Goal: Browse casually: Explore the website without a specific task or goal

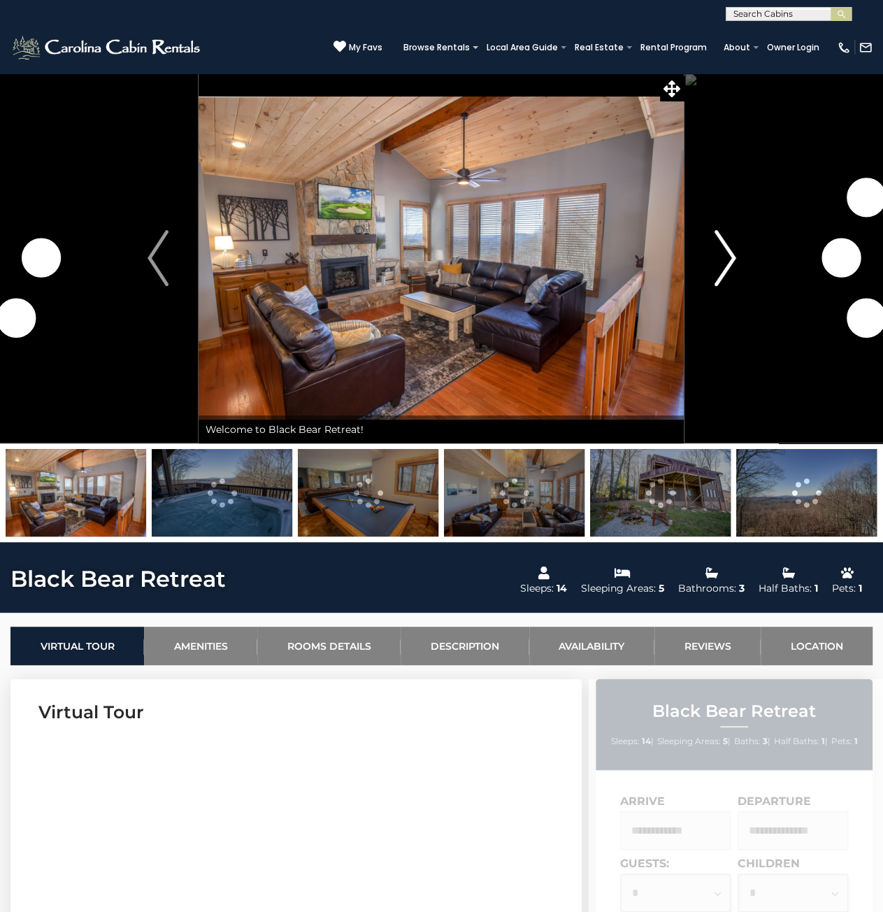
click at [726, 264] on img "Next" at bounding box center [725, 258] width 21 height 56
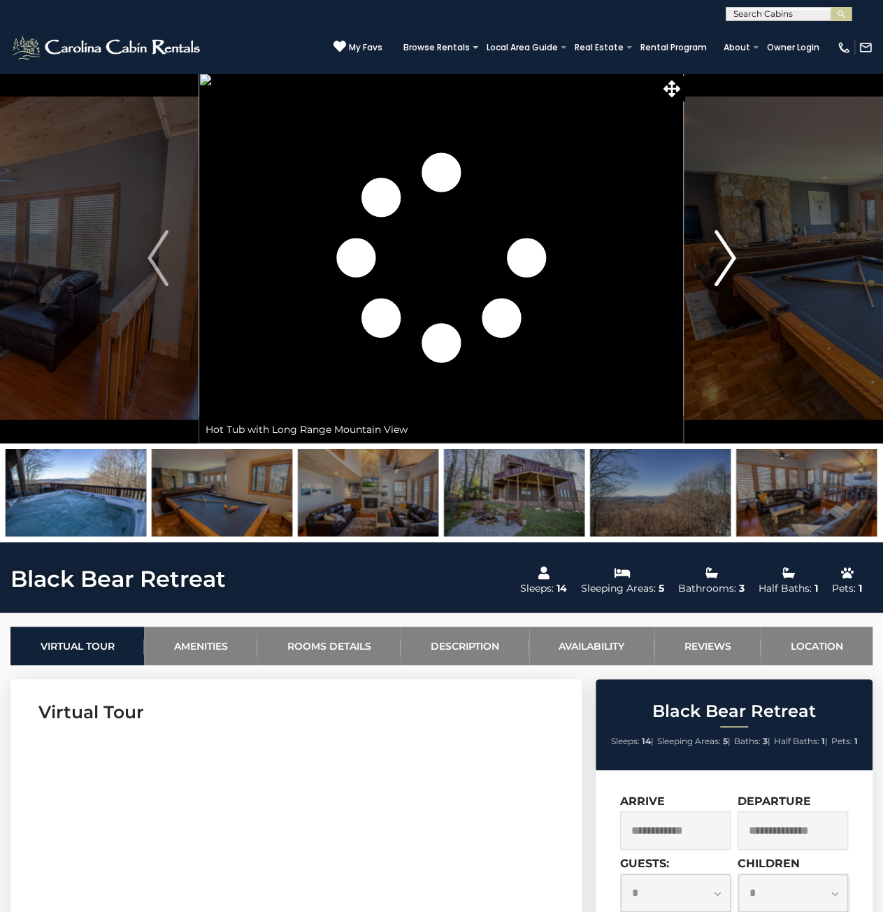
click at [726, 259] on img "Next" at bounding box center [725, 258] width 21 height 56
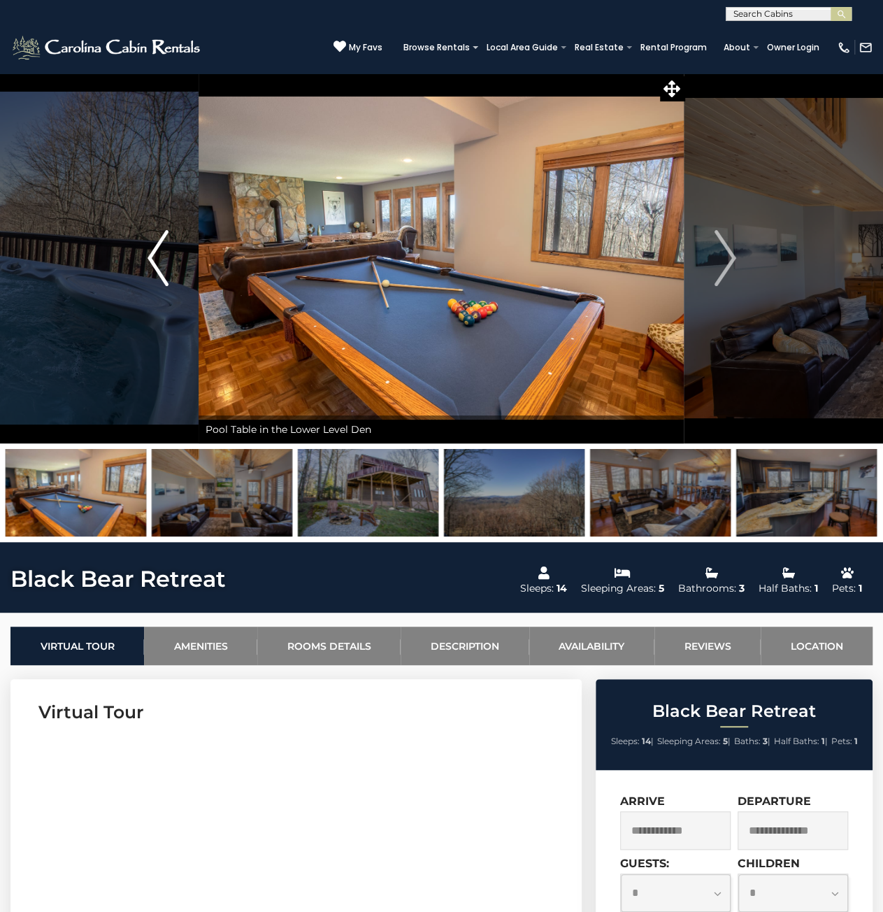
click at [172, 266] on button "Previous" at bounding box center [158, 258] width 82 height 371
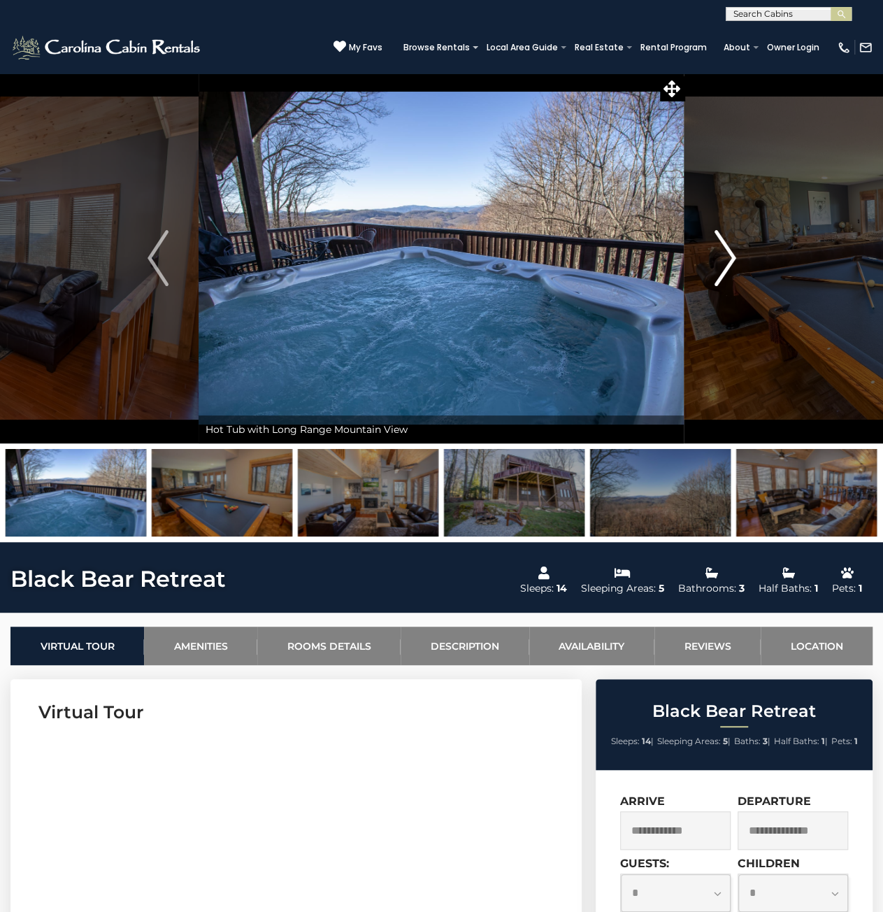
click at [724, 257] on img "Next" at bounding box center [725, 258] width 21 height 56
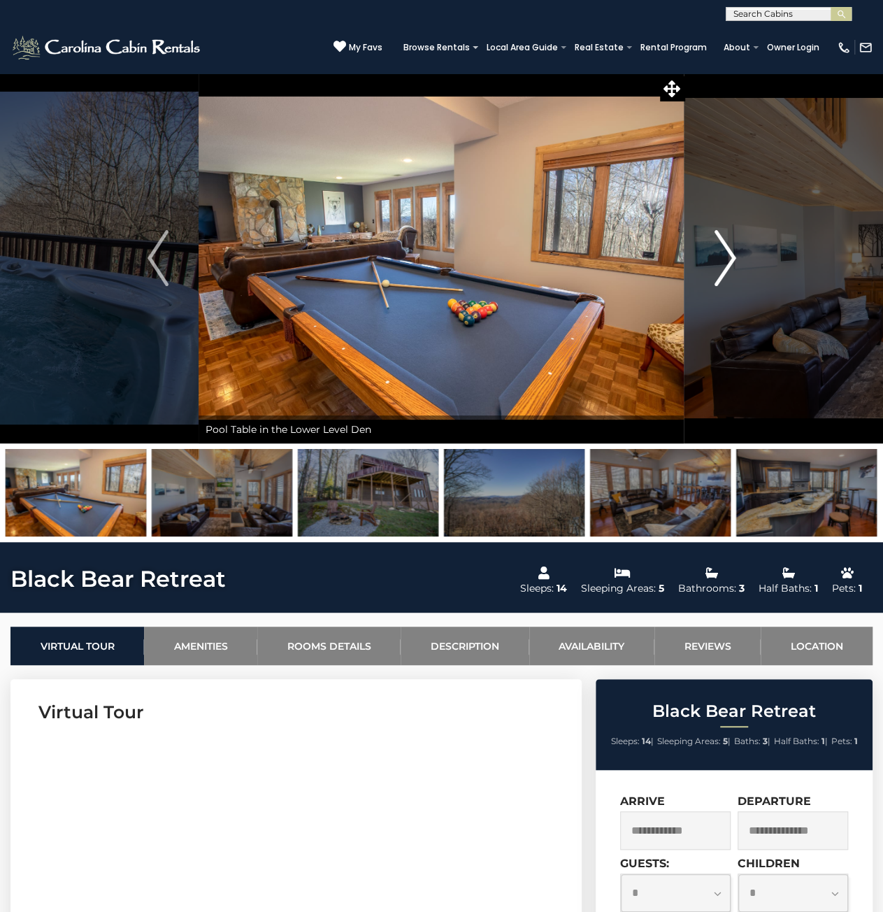
click at [724, 257] on img "Next" at bounding box center [725, 258] width 21 height 56
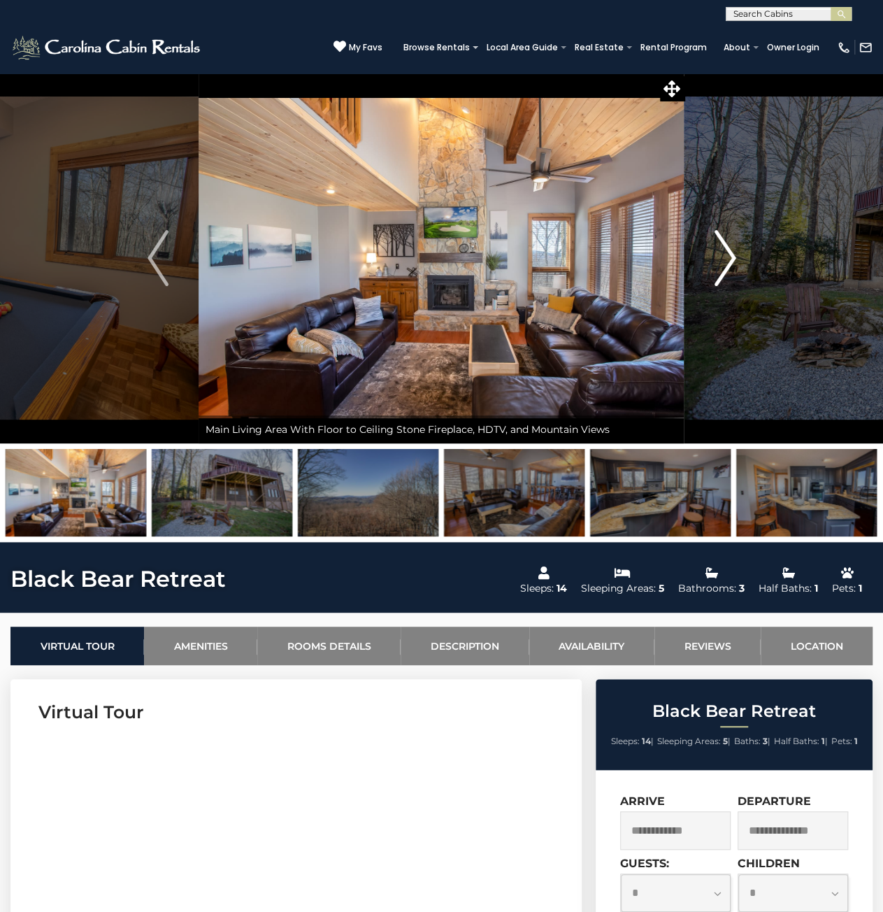
click at [734, 259] on img "Next" at bounding box center [725, 258] width 21 height 56
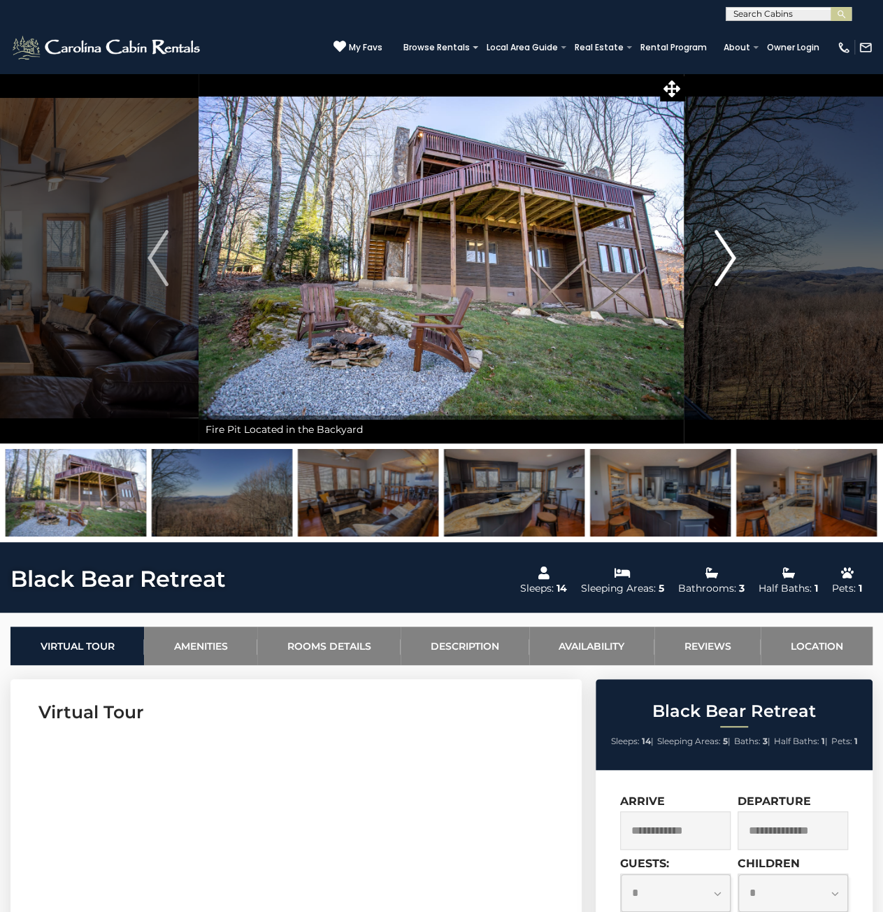
click at [734, 259] on img "Next" at bounding box center [725, 258] width 21 height 56
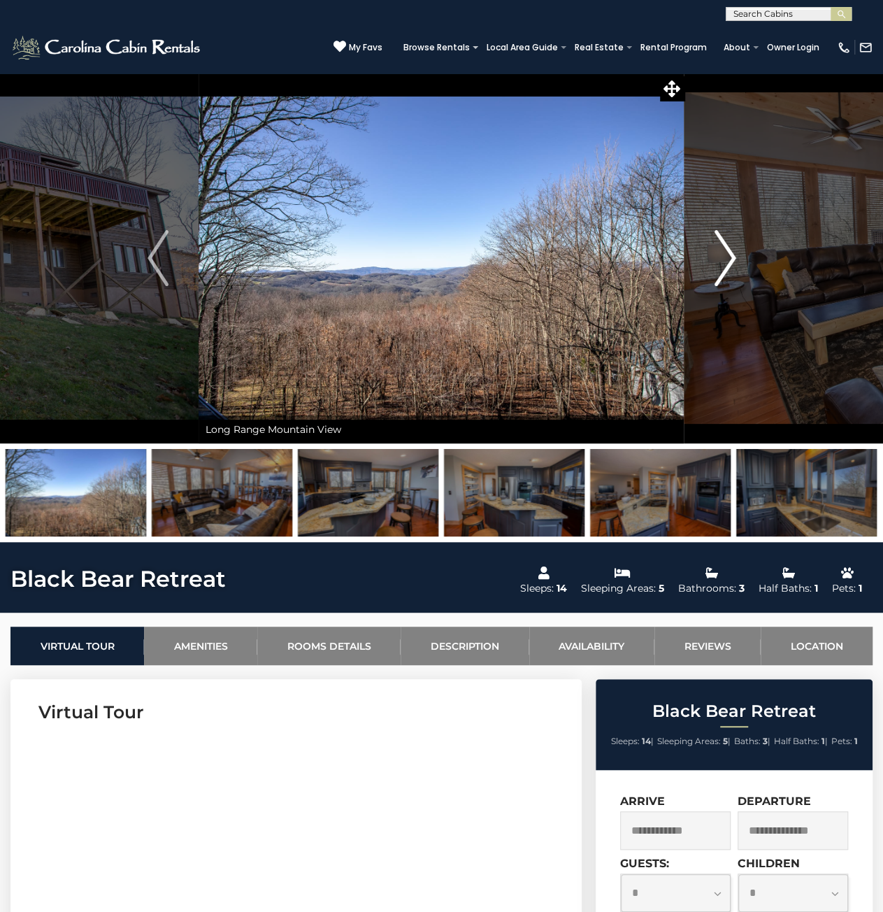
click at [734, 259] on img "Next" at bounding box center [725, 258] width 21 height 56
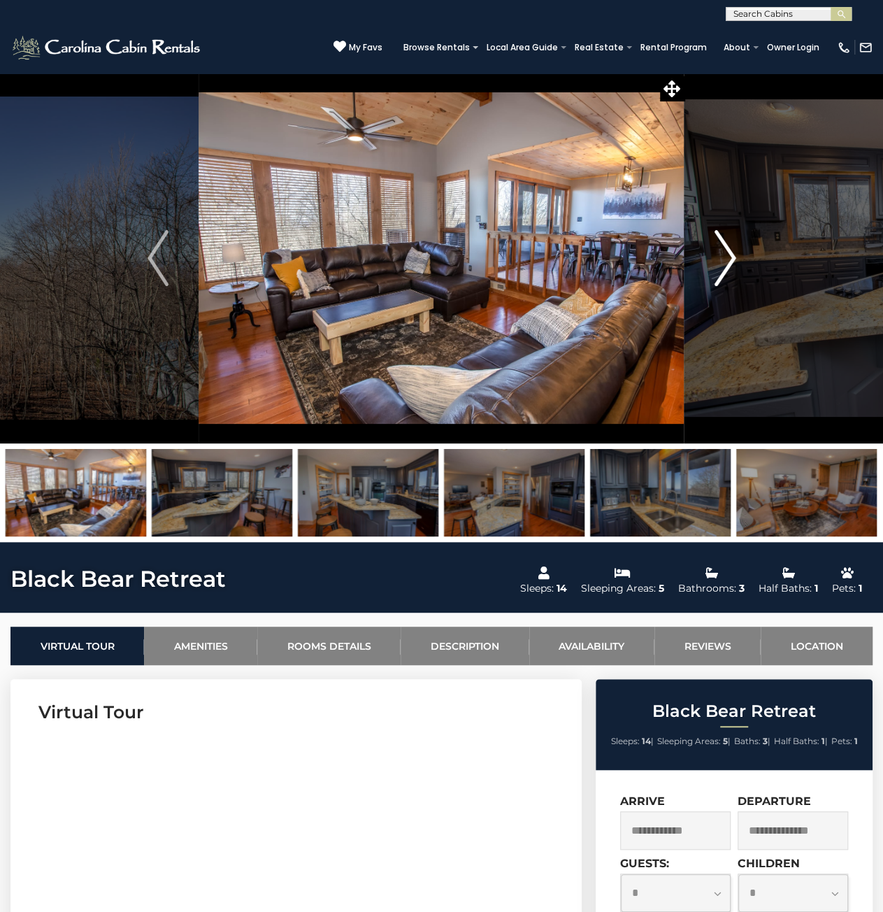
click at [734, 259] on img "Next" at bounding box center [725, 258] width 21 height 56
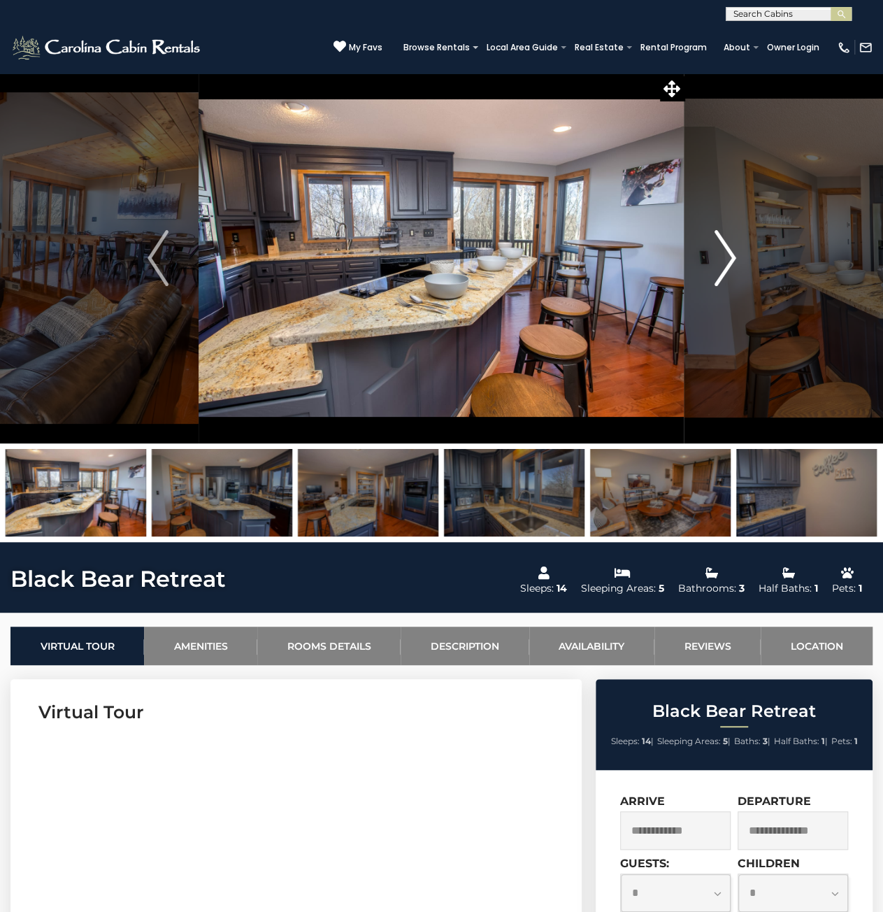
click at [734, 259] on img "Next" at bounding box center [725, 258] width 21 height 56
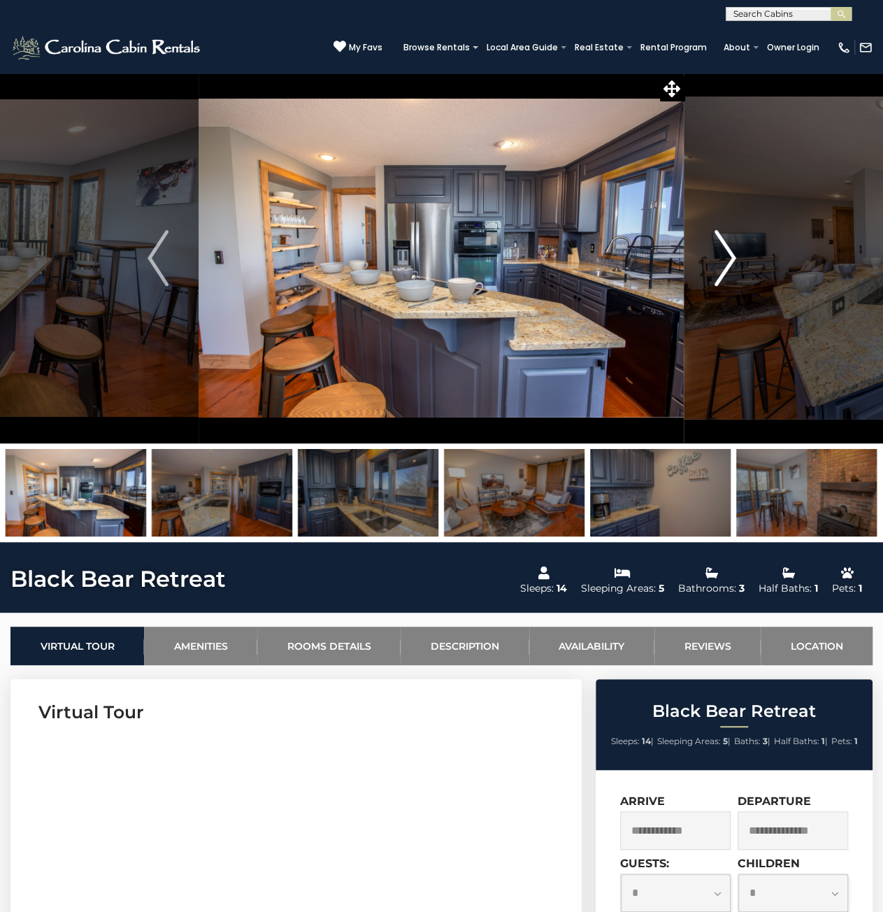
click at [734, 259] on img "Next" at bounding box center [725, 258] width 21 height 56
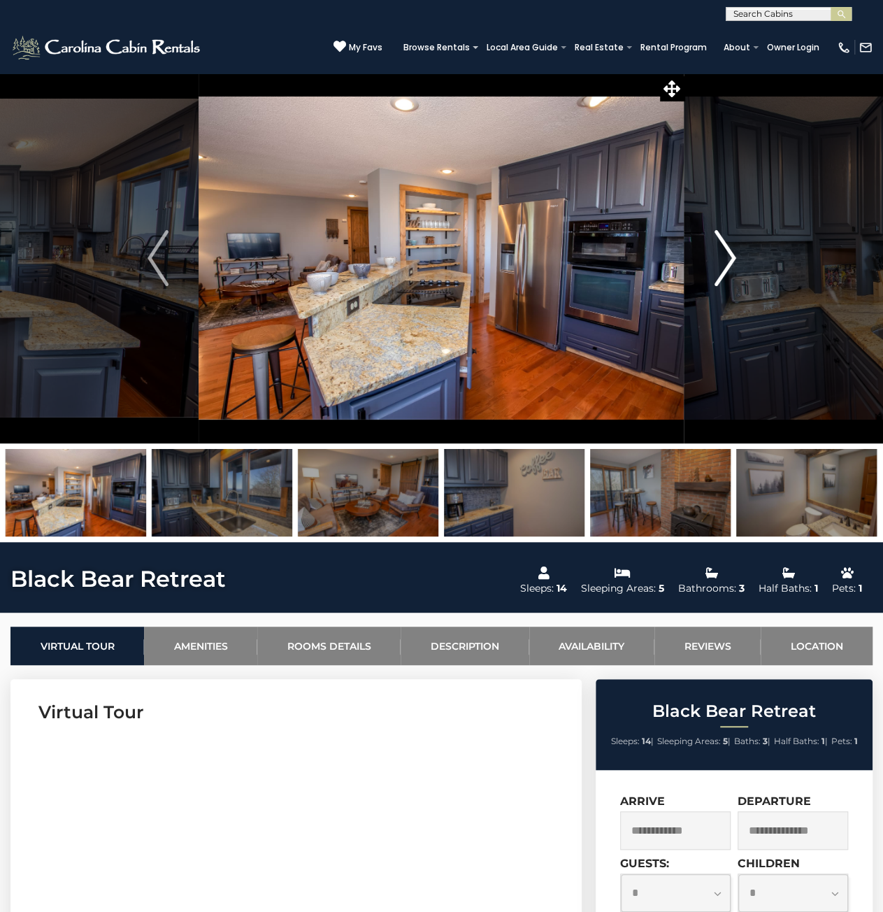
click at [734, 259] on img "Next" at bounding box center [725, 258] width 21 height 56
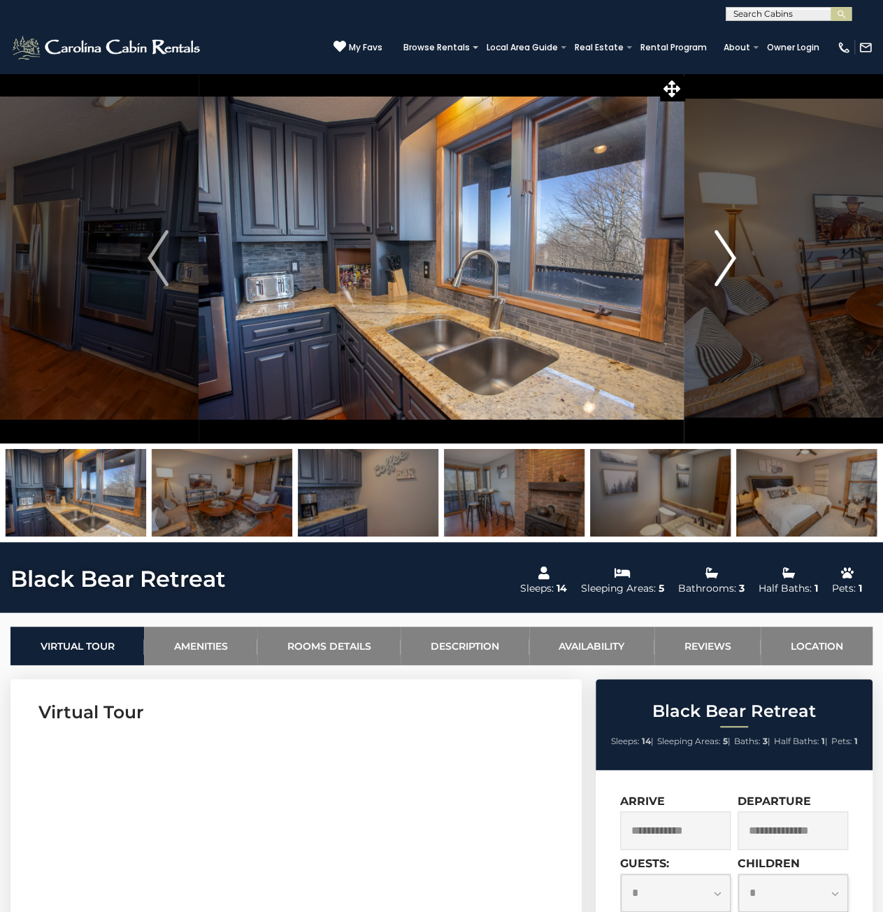
click at [734, 259] on img "Next" at bounding box center [725, 258] width 21 height 56
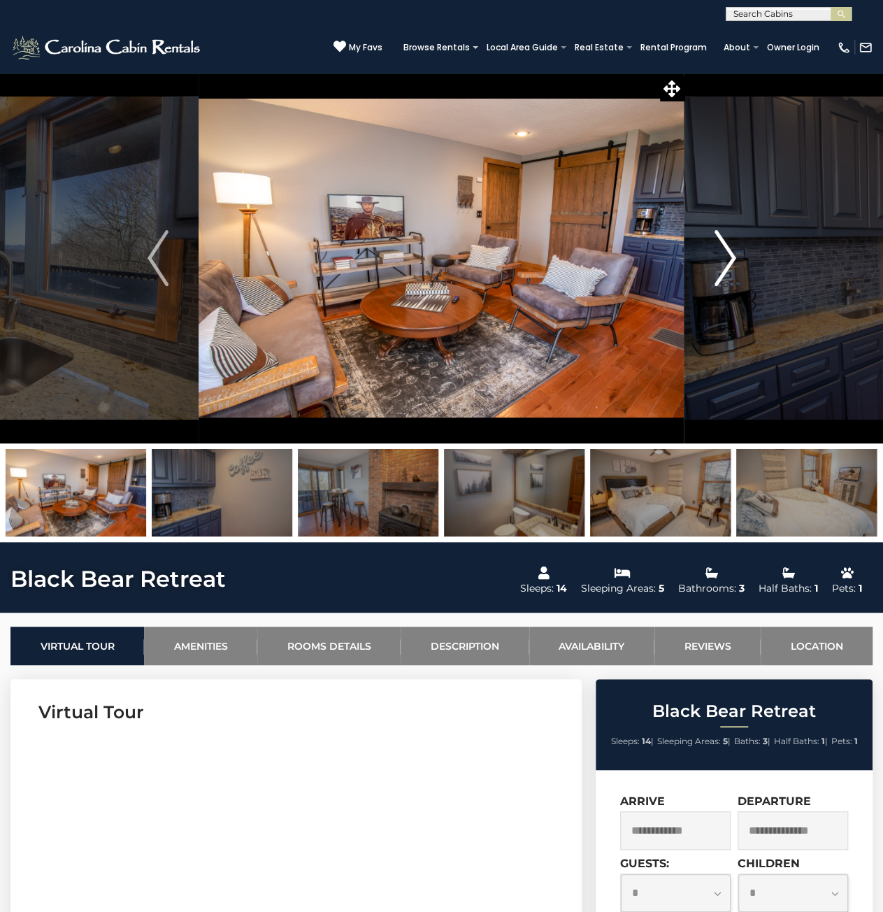
click at [734, 259] on img "Next" at bounding box center [725, 258] width 21 height 56
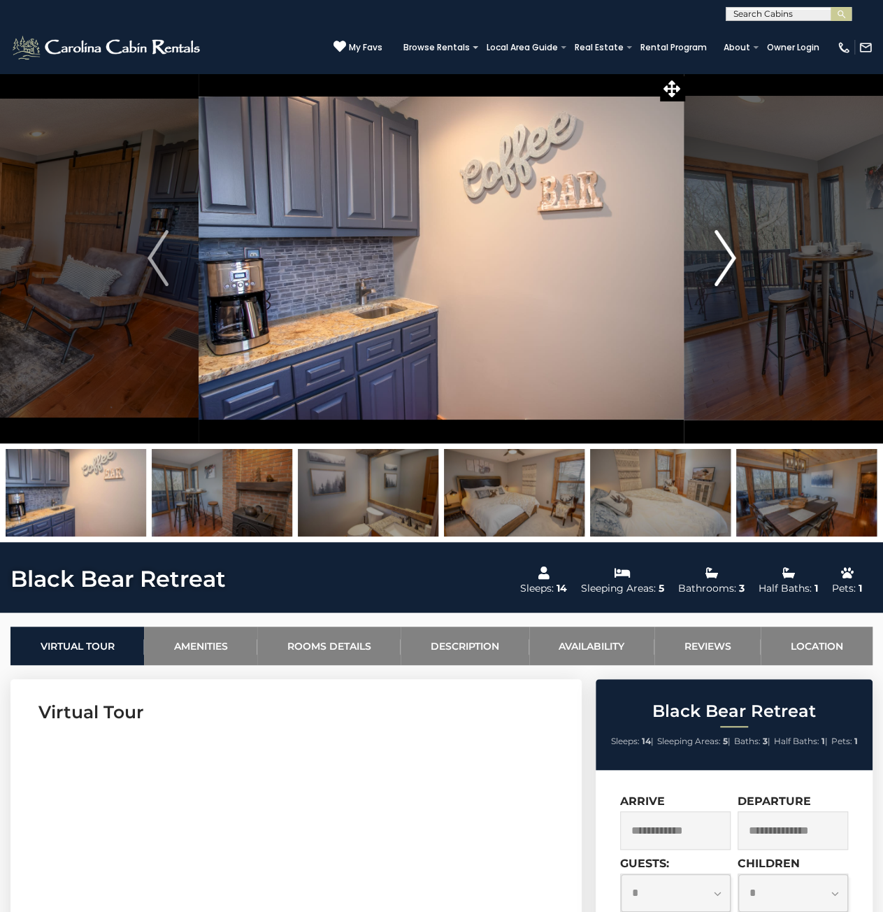
click at [734, 259] on img "Next" at bounding box center [725, 258] width 21 height 56
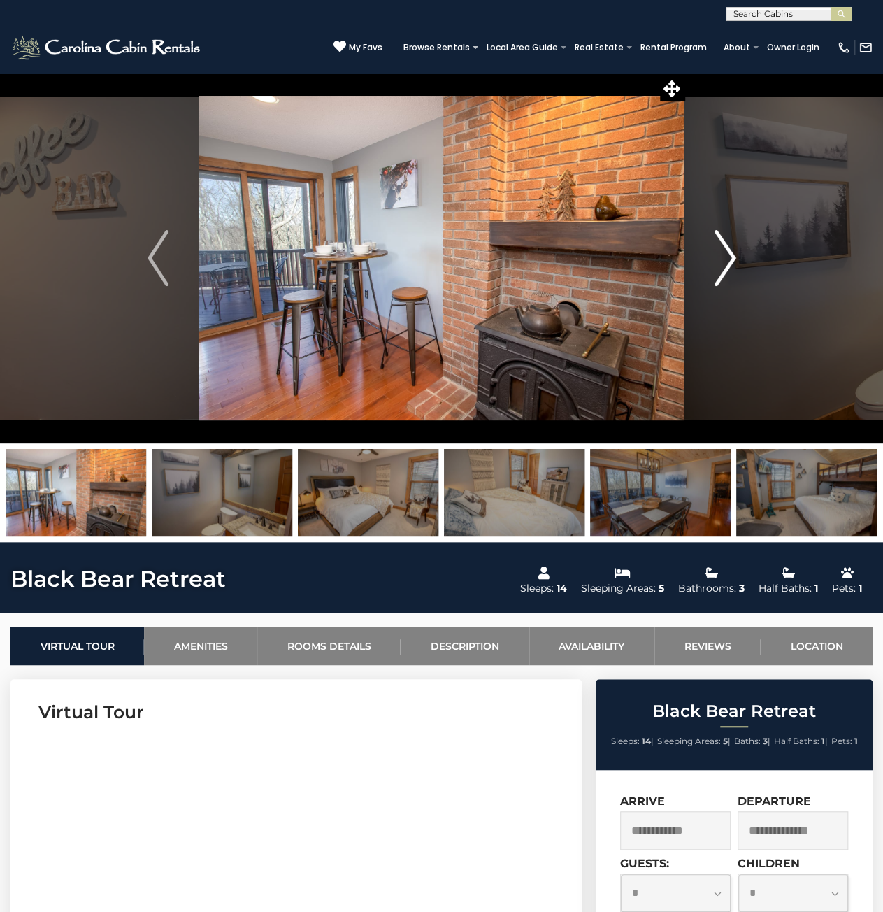
click at [734, 259] on img "Next" at bounding box center [725, 258] width 21 height 56
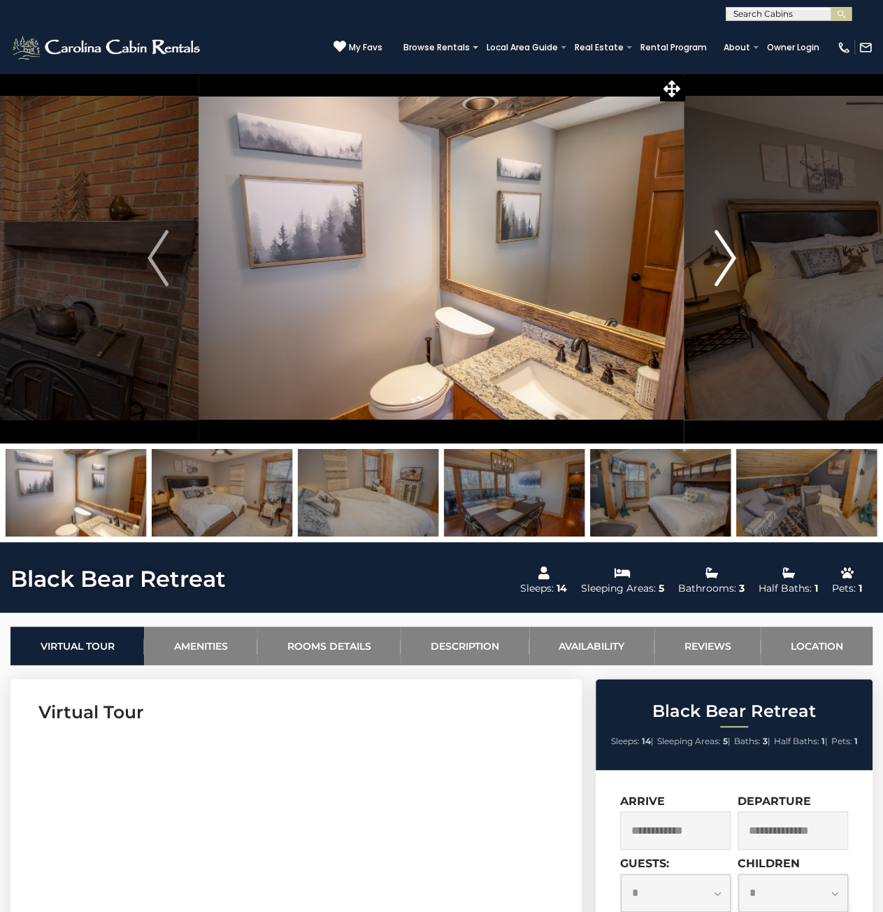
click at [734, 259] on img "Next" at bounding box center [725, 258] width 21 height 56
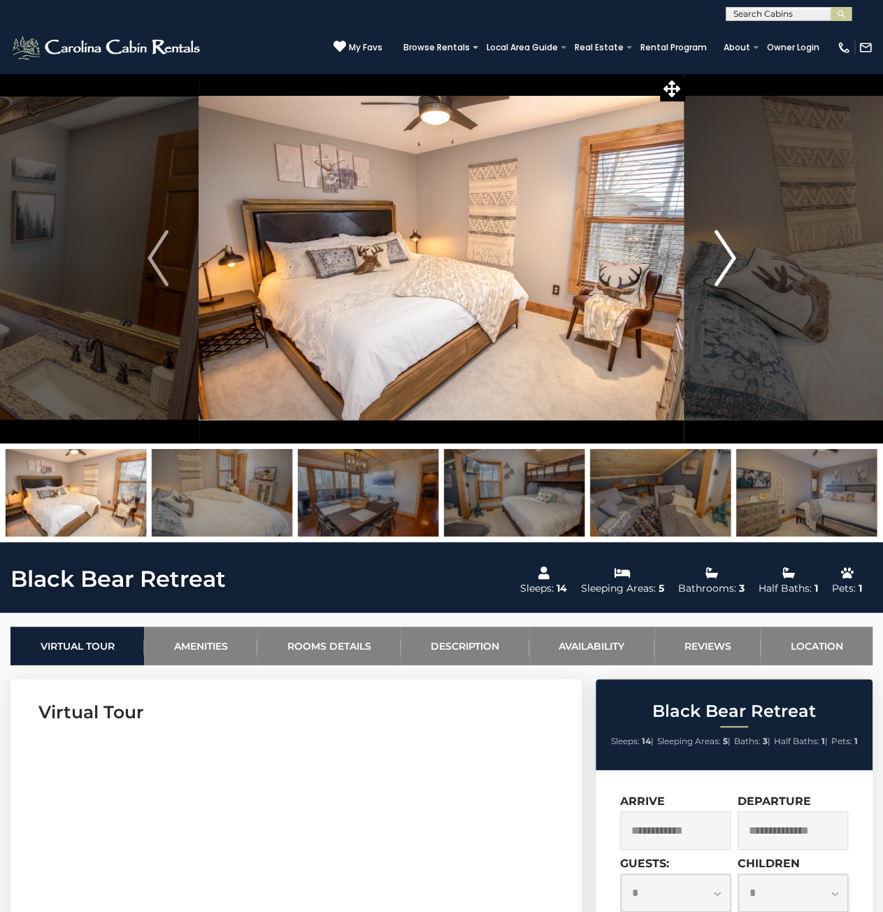
click at [734, 259] on img "Next" at bounding box center [725, 258] width 21 height 56
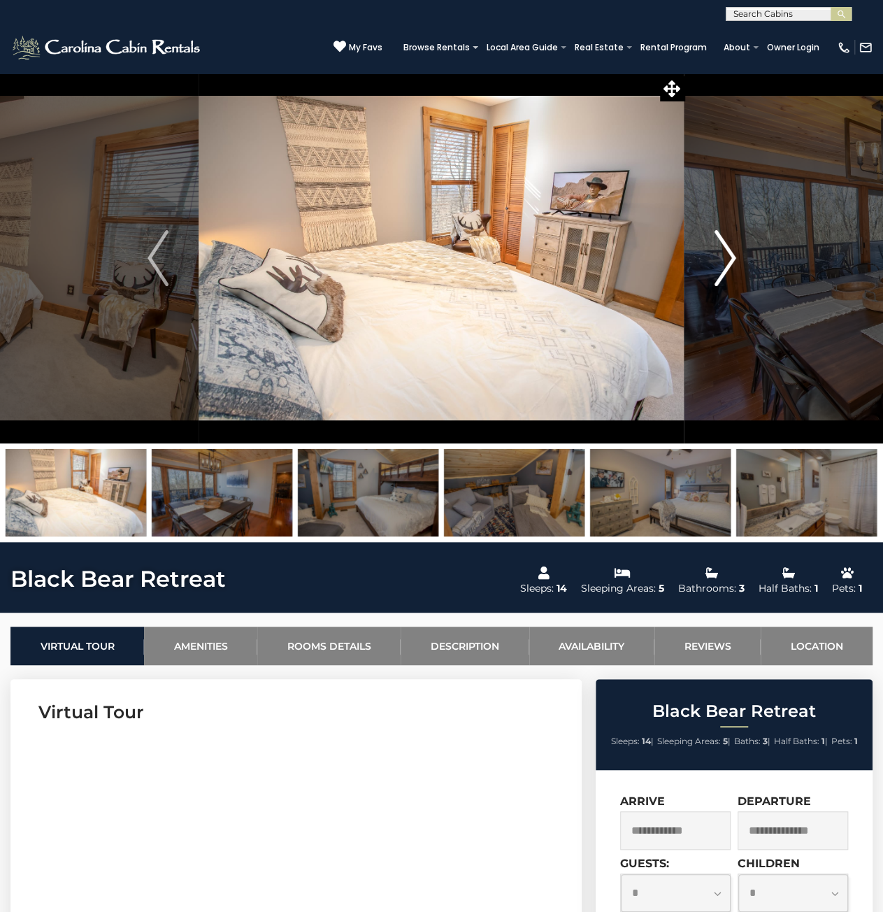
click at [734, 259] on img "Next" at bounding box center [725, 258] width 21 height 56
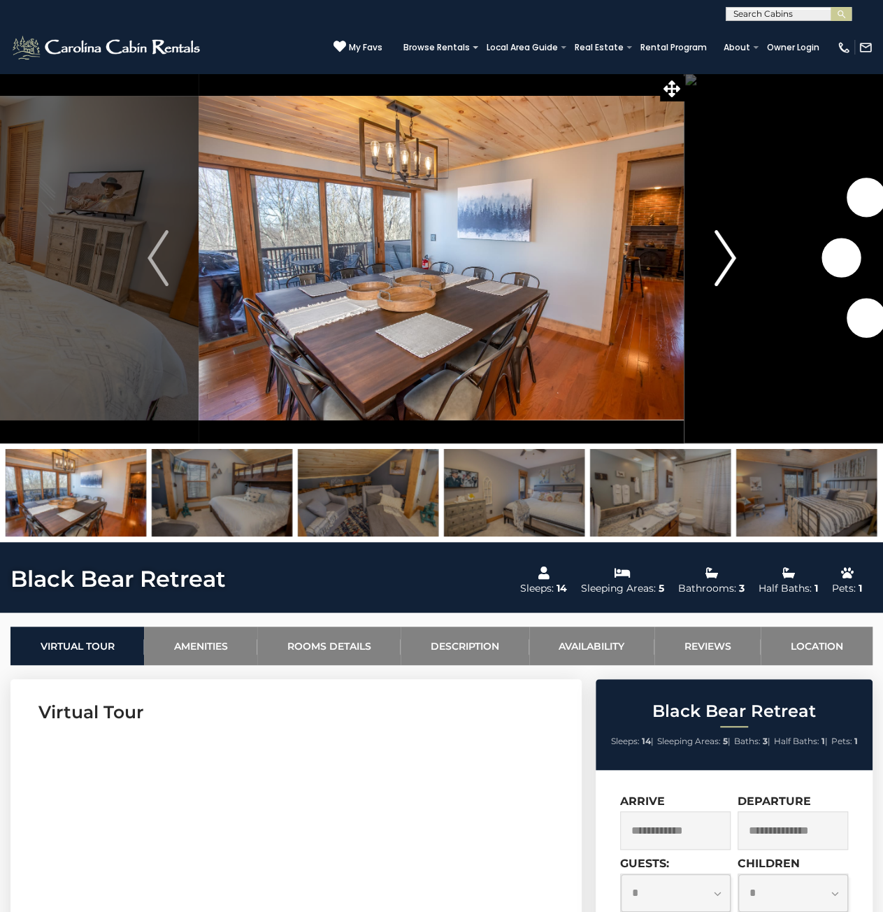
click at [734, 259] on img "Next" at bounding box center [725, 258] width 21 height 56
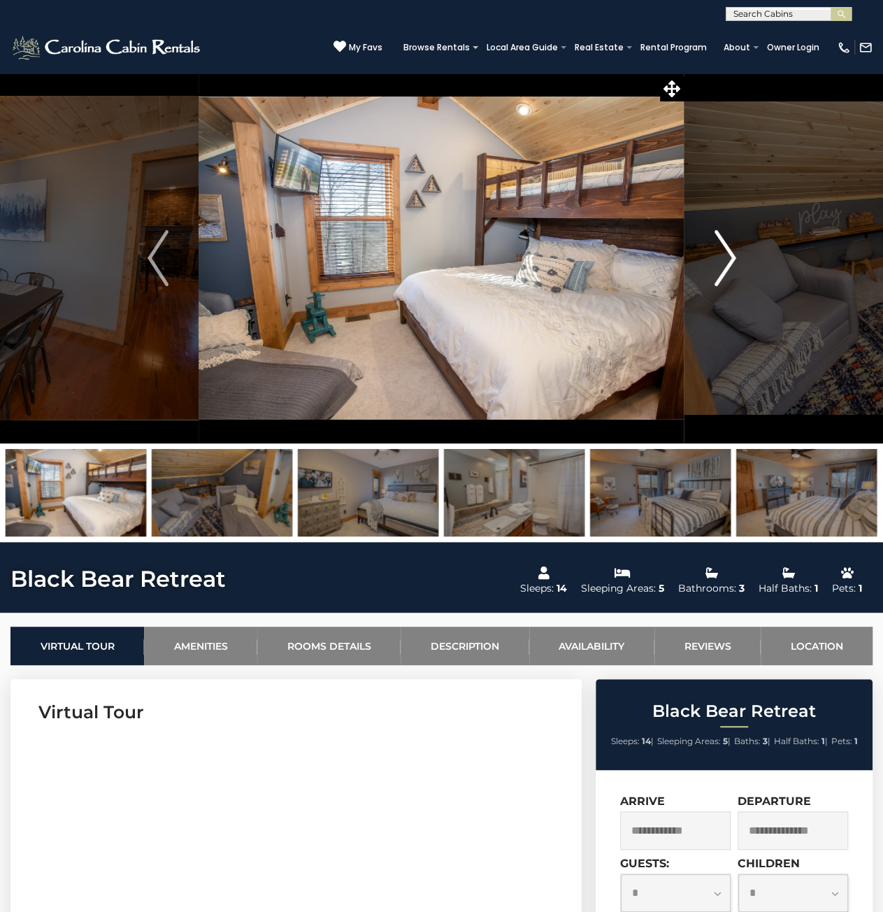
click at [734, 259] on img "Next" at bounding box center [725, 258] width 21 height 56
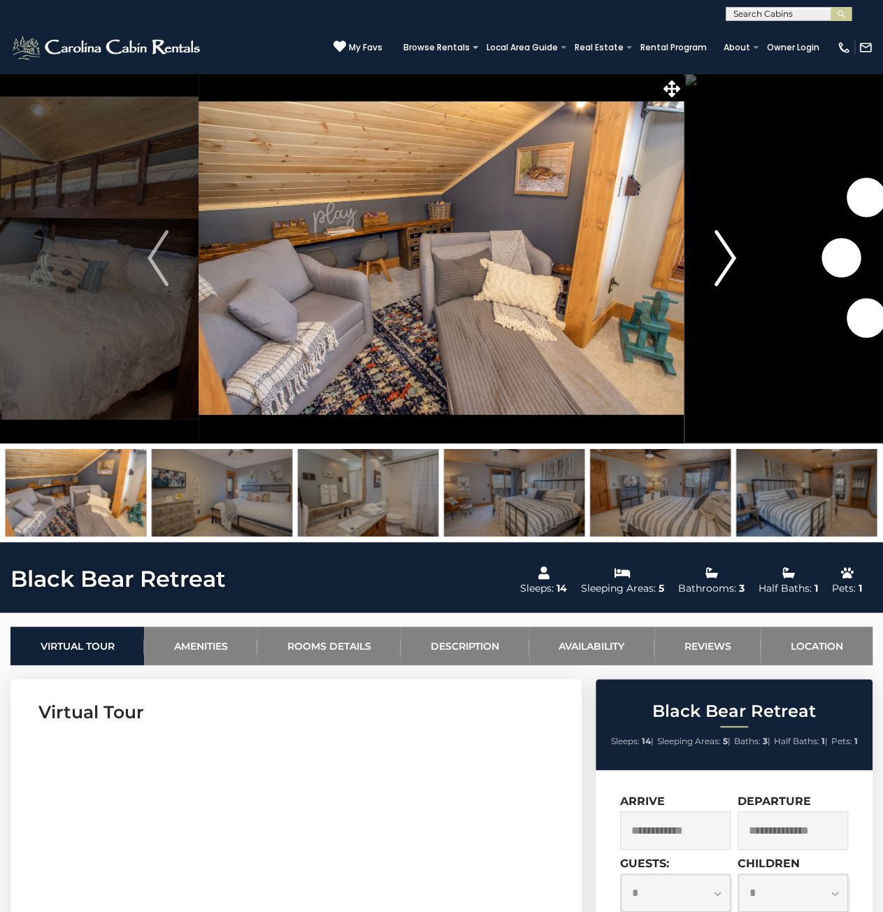
click at [734, 259] on img "Next" at bounding box center [725, 258] width 21 height 56
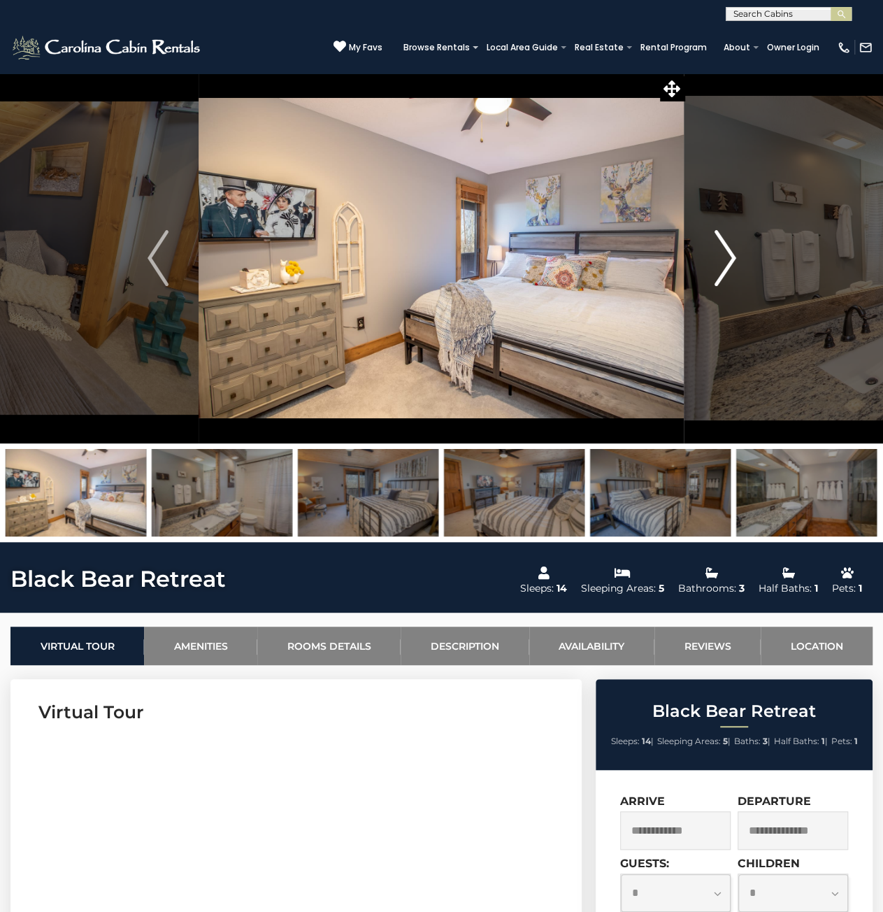
click at [734, 259] on img "Next" at bounding box center [725, 258] width 21 height 56
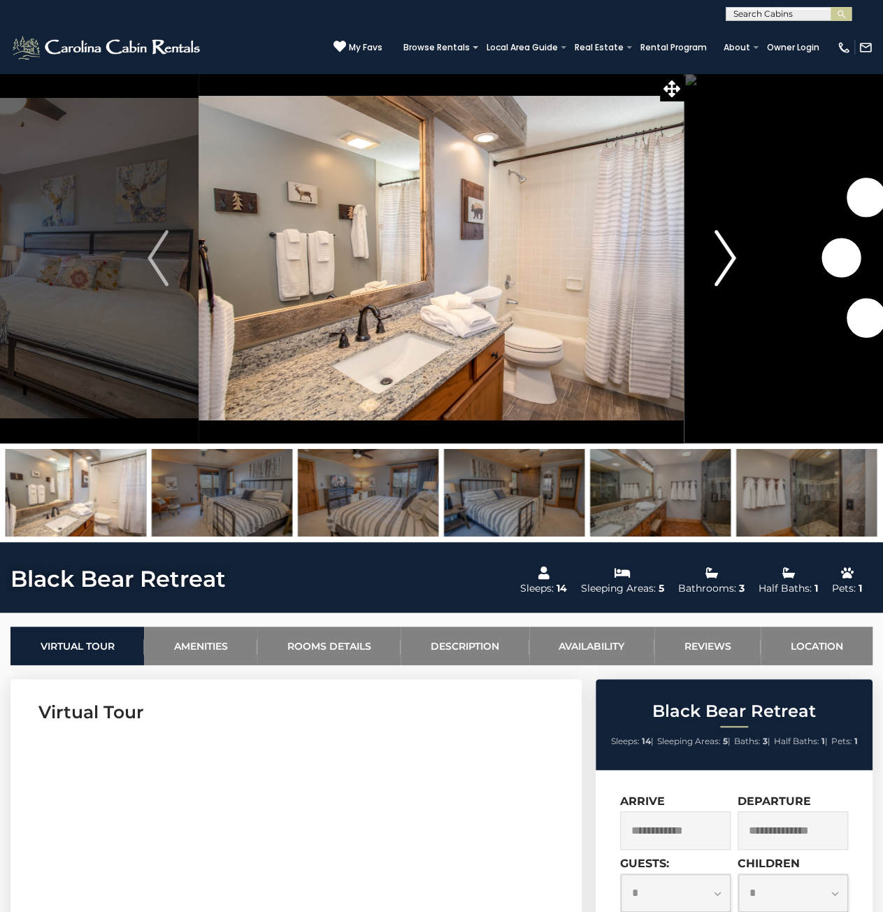
click at [734, 259] on img "Next" at bounding box center [725, 258] width 21 height 56
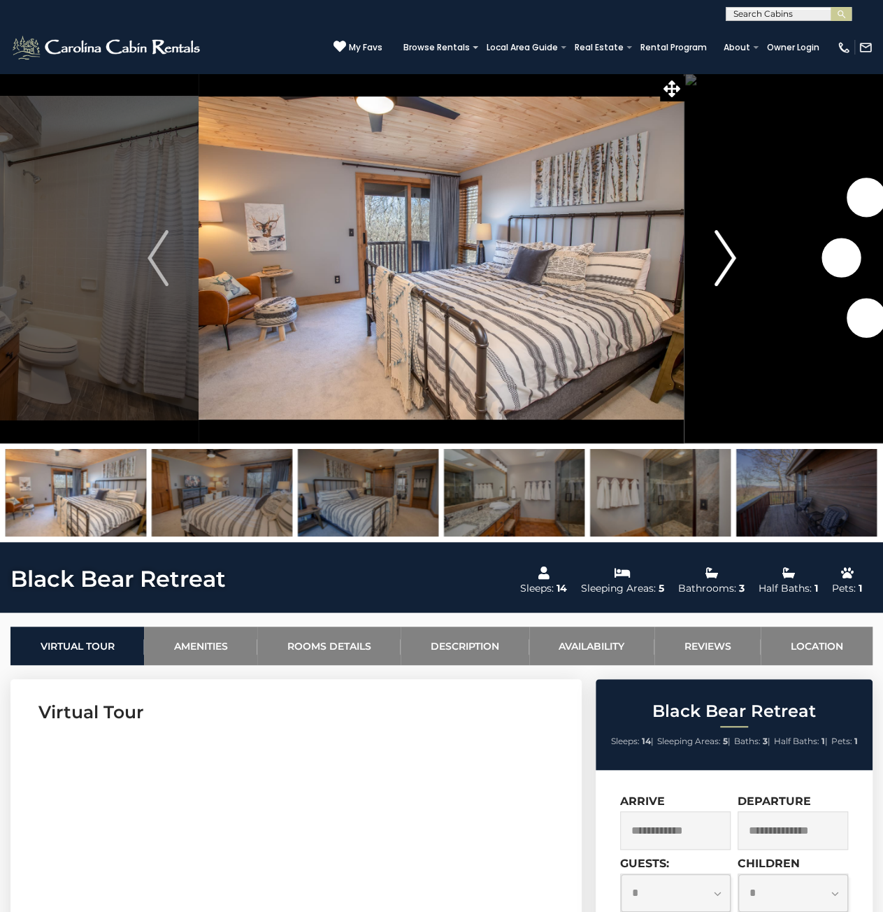
click at [734, 259] on img "Next" at bounding box center [725, 258] width 21 height 56
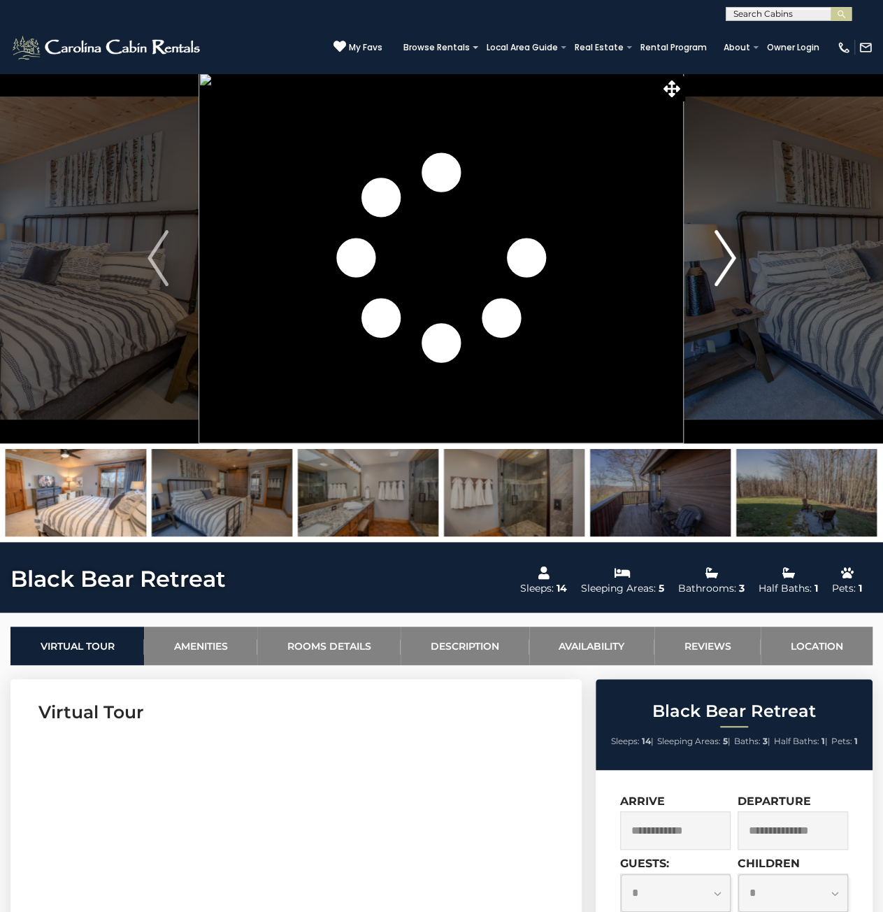
click at [734, 259] on img "Next" at bounding box center [725, 258] width 21 height 56
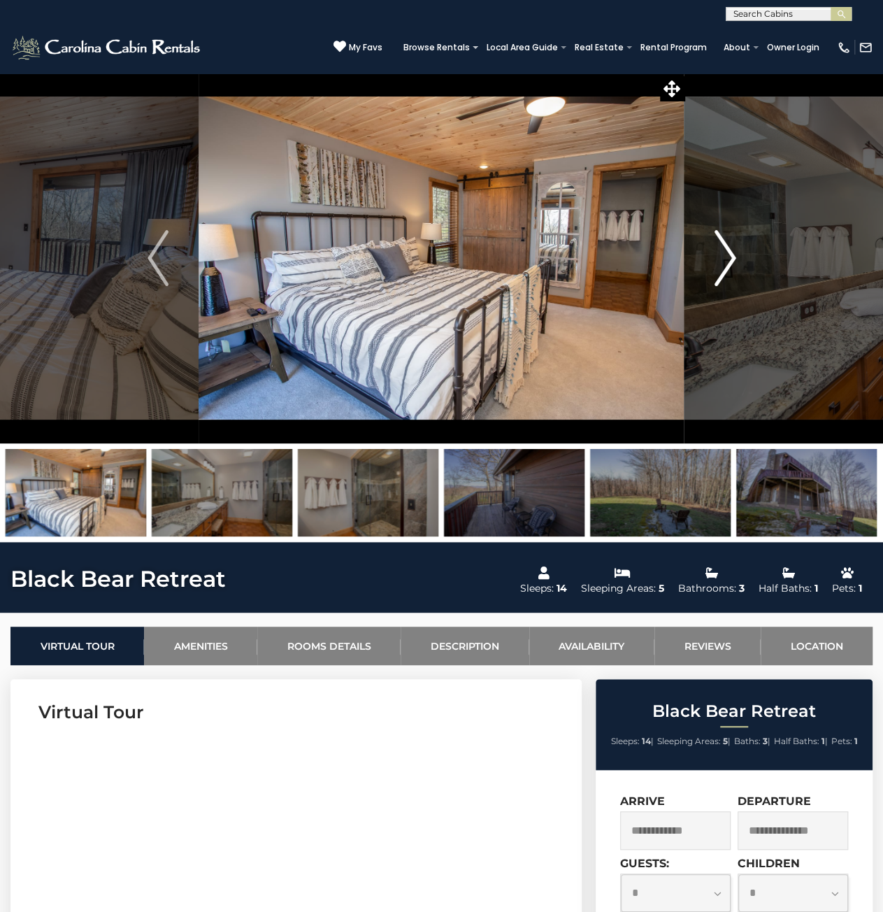
click at [734, 259] on img "Next" at bounding box center [725, 258] width 21 height 56
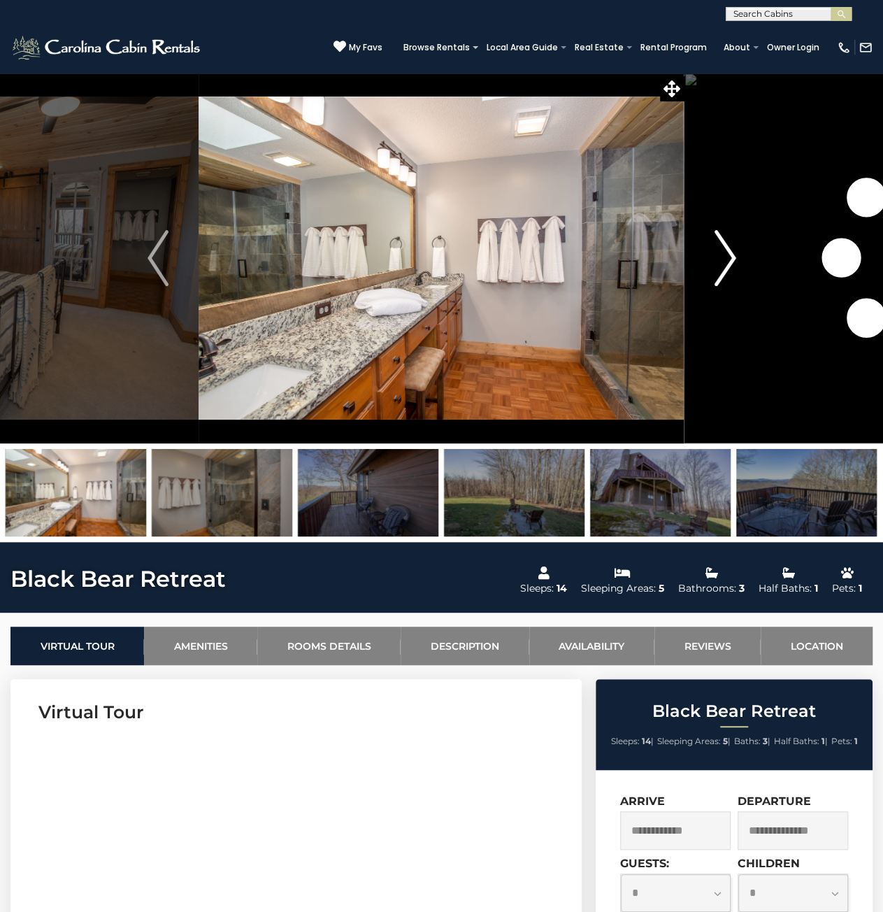
click at [734, 259] on img "Next" at bounding box center [725, 258] width 21 height 56
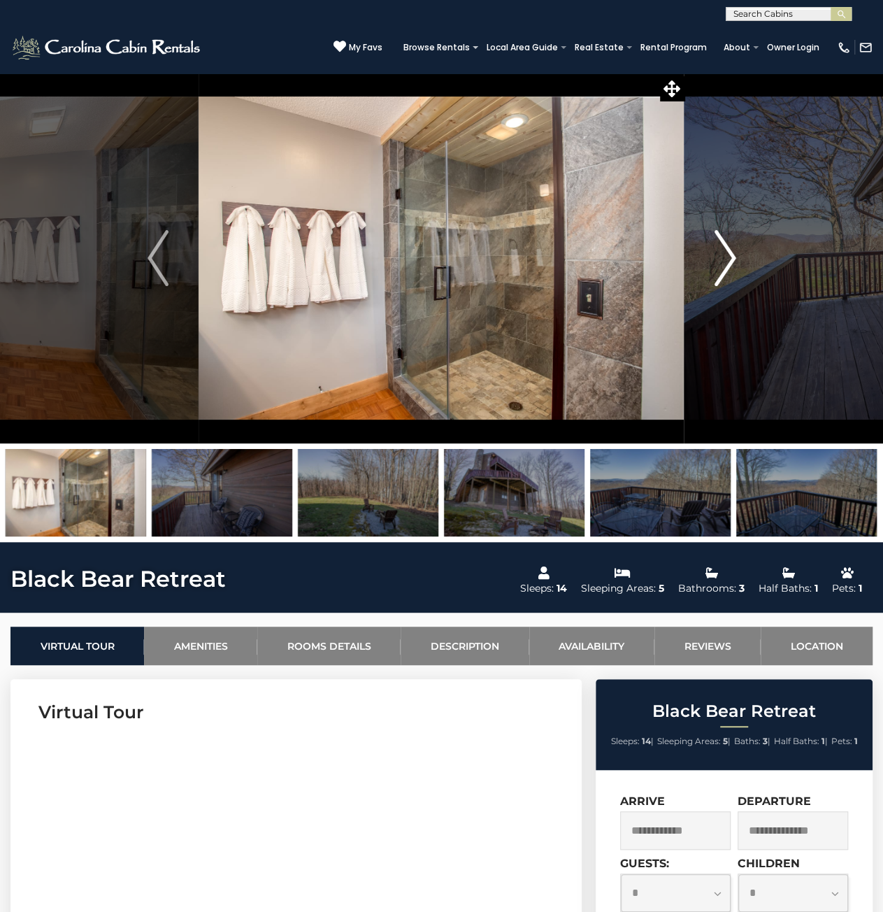
click at [734, 259] on img "Next" at bounding box center [725, 258] width 21 height 56
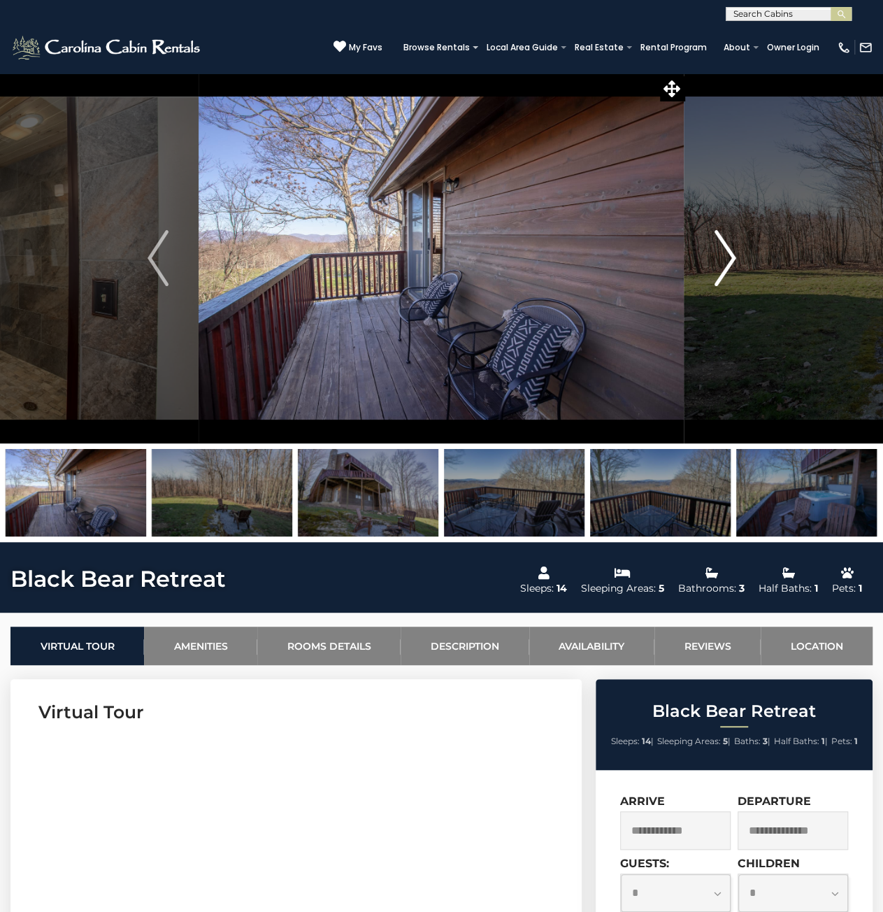
click at [734, 259] on img "Next" at bounding box center [725, 258] width 21 height 56
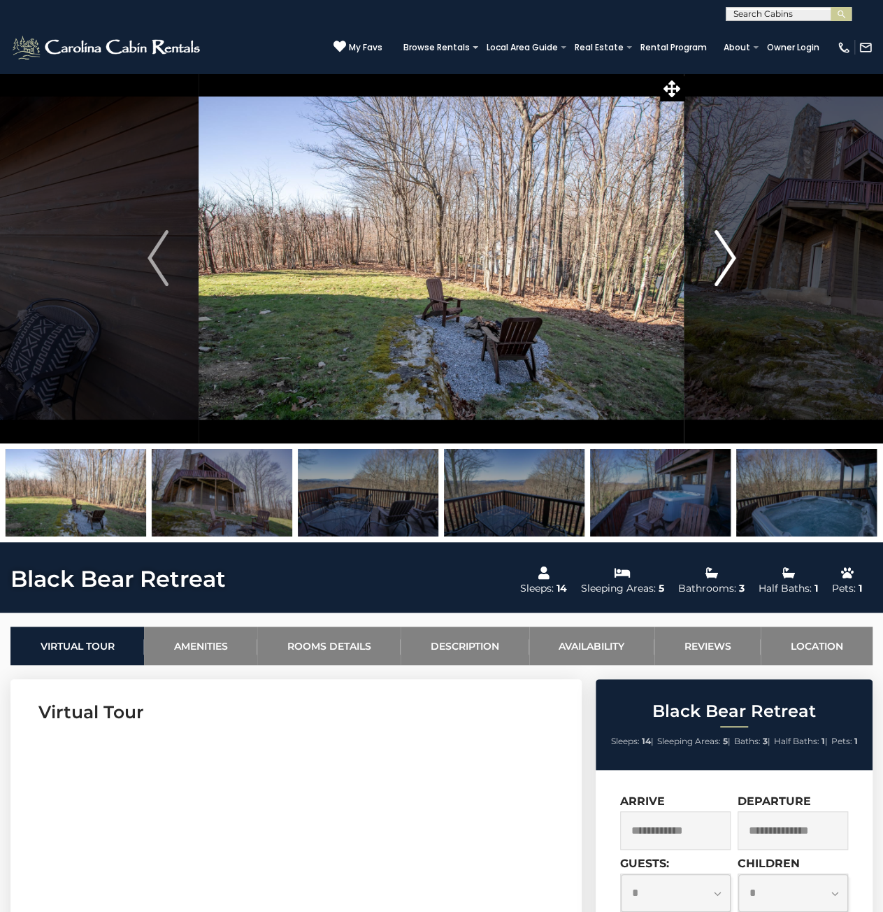
click at [734, 259] on img "Next" at bounding box center [725, 258] width 21 height 56
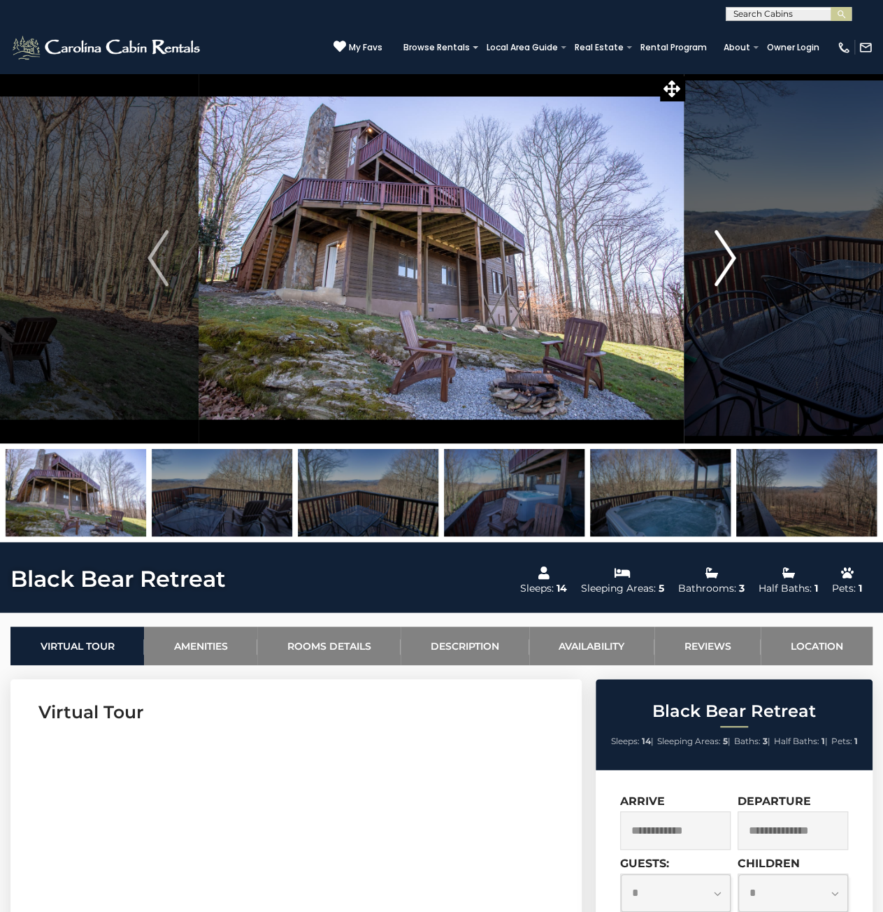
click at [734, 259] on img "Next" at bounding box center [725, 258] width 21 height 56
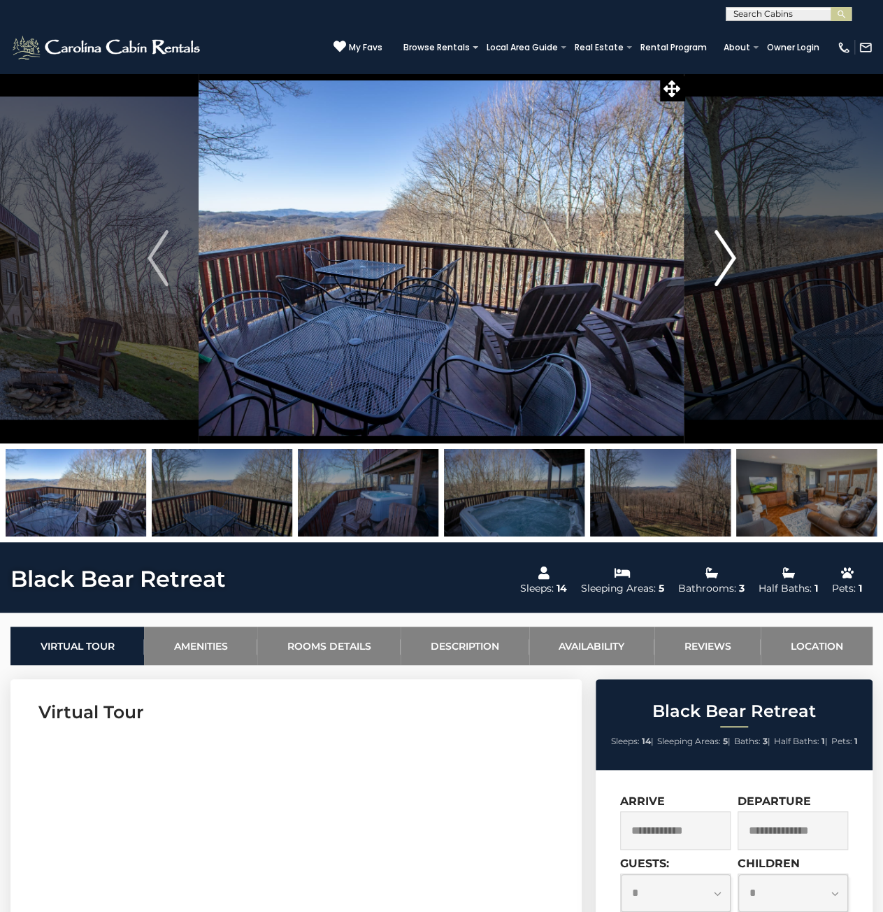
click at [734, 259] on img "Next" at bounding box center [725, 258] width 21 height 56
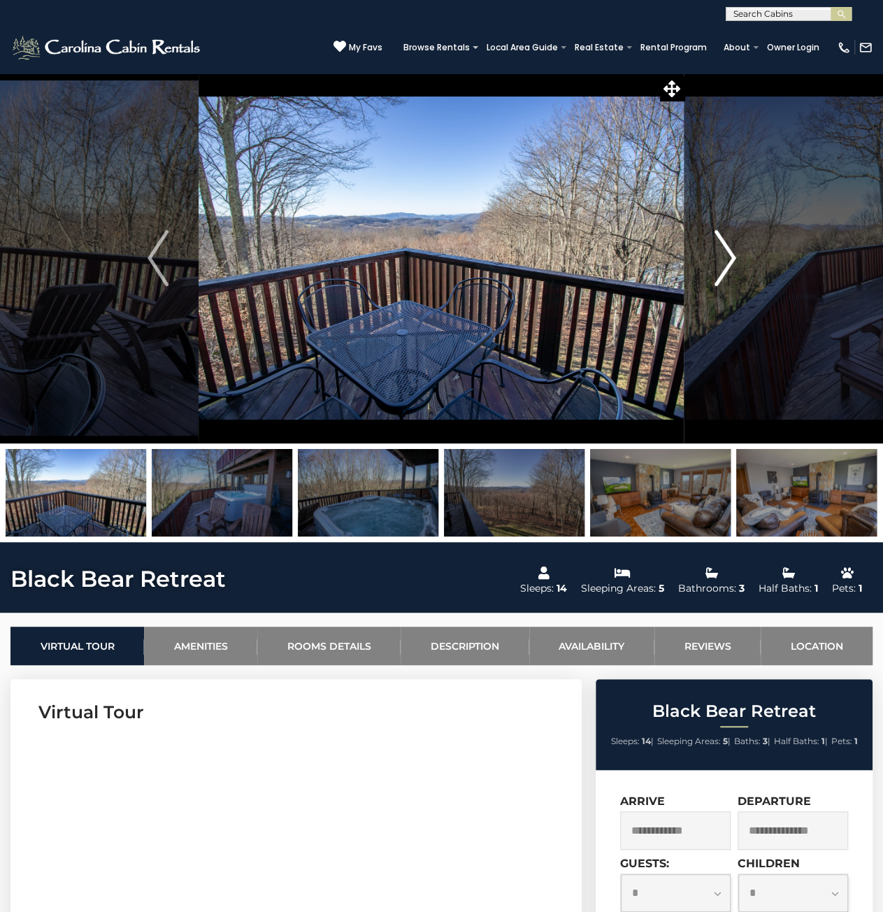
click at [734, 259] on img "Next" at bounding box center [725, 258] width 21 height 56
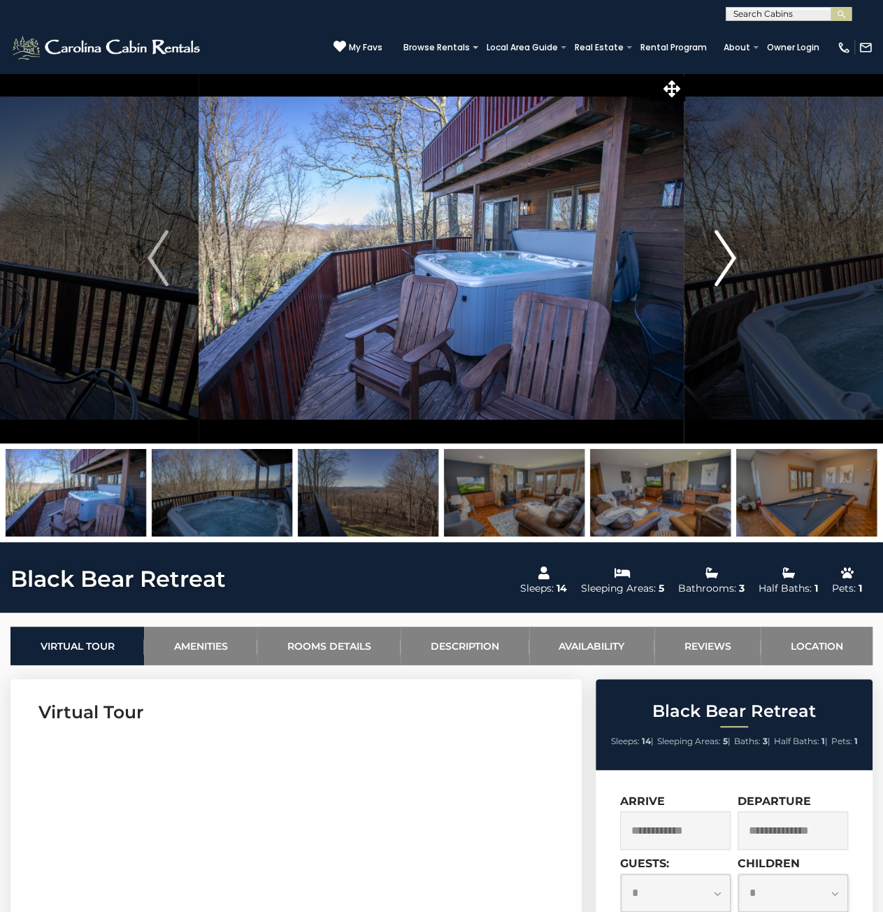
click at [734, 259] on img "Next" at bounding box center [725, 258] width 21 height 56
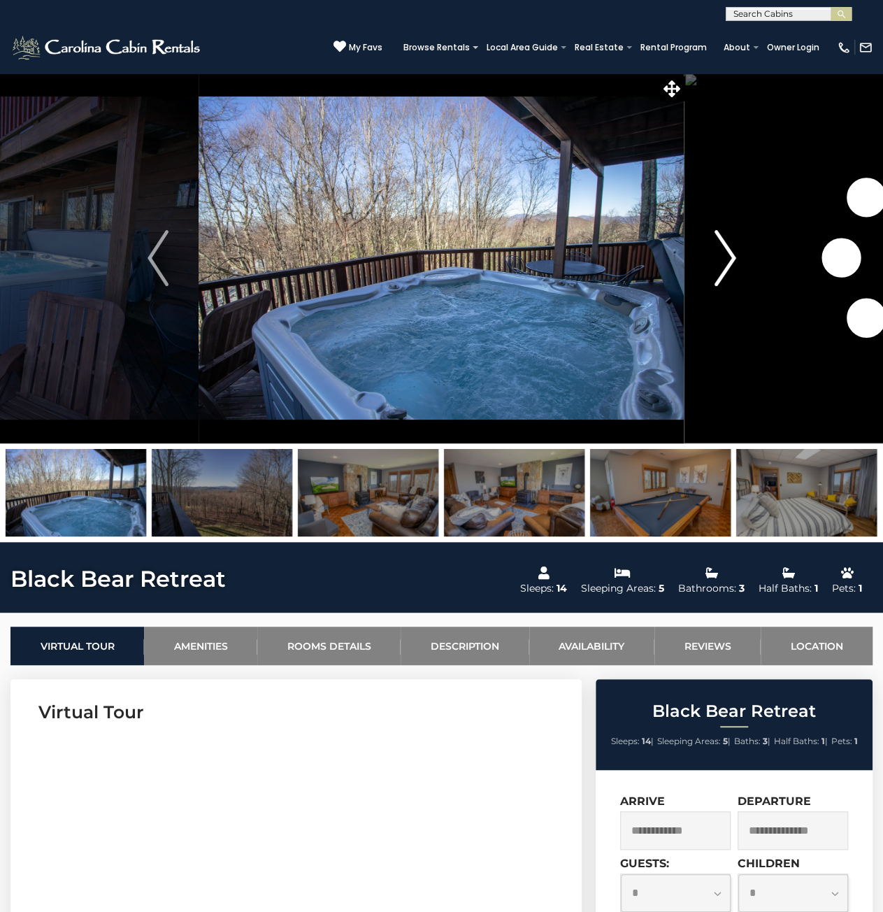
click at [734, 259] on img "Next" at bounding box center [725, 258] width 21 height 56
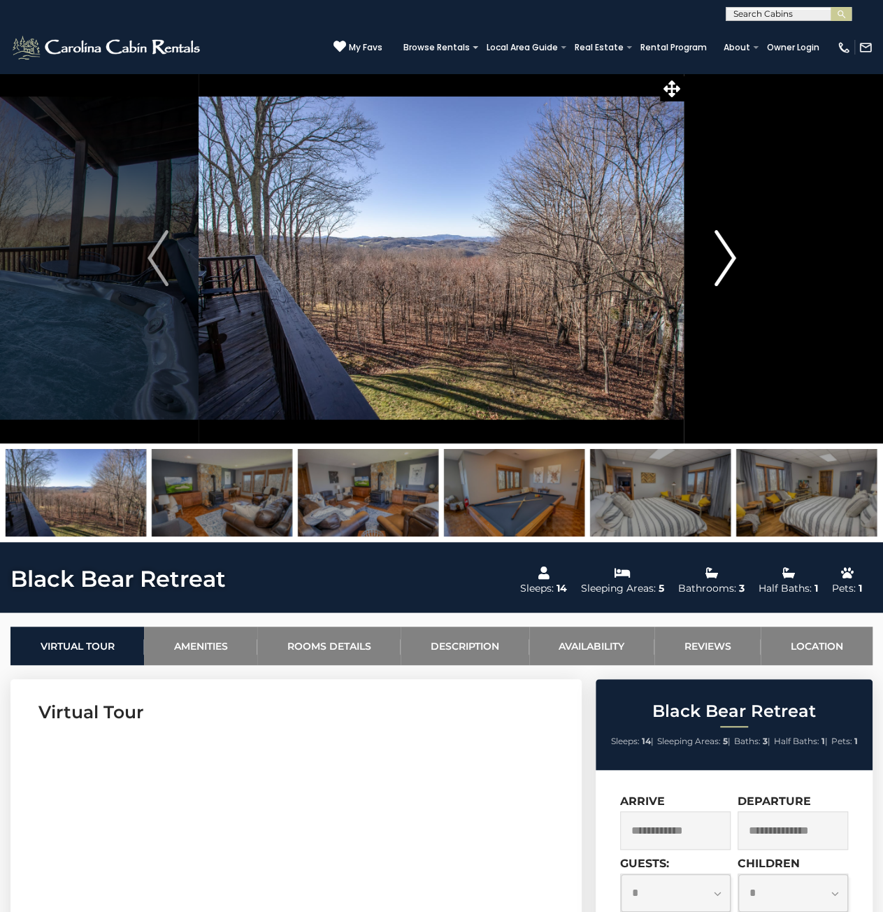
click at [734, 259] on img "Next" at bounding box center [725, 258] width 21 height 56
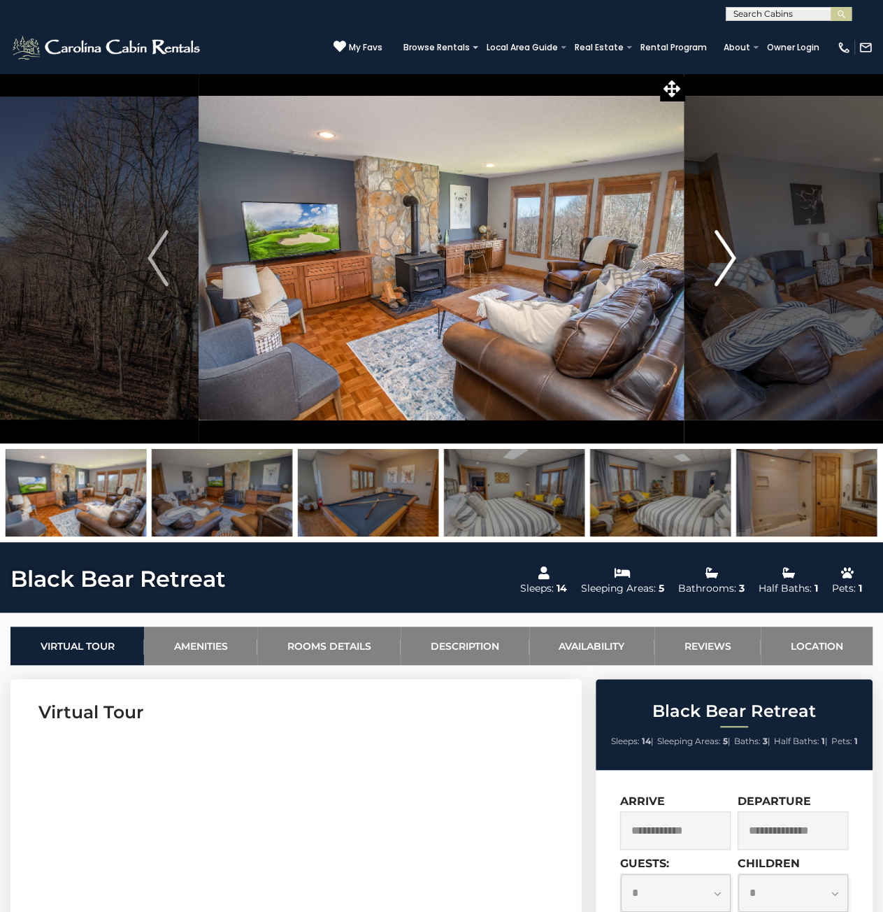
click at [734, 259] on img "Next" at bounding box center [725, 258] width 21 height 56
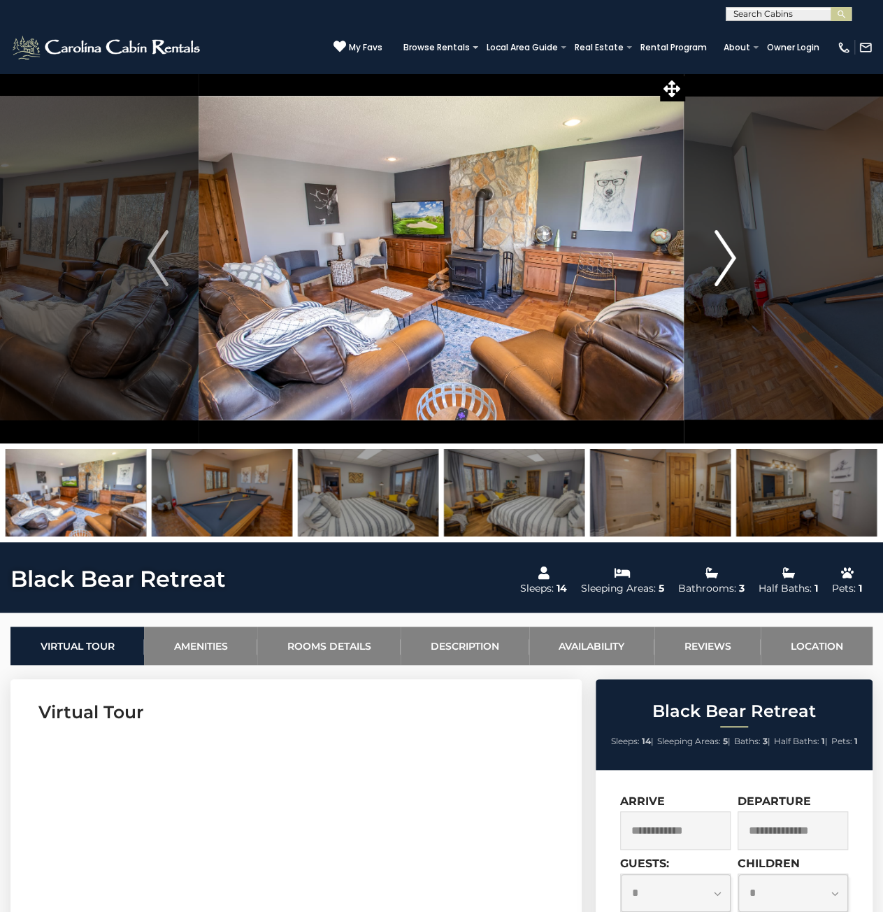
click at [734, 259] on img "Next" at bounding box center [725, 258] width 21 height 56
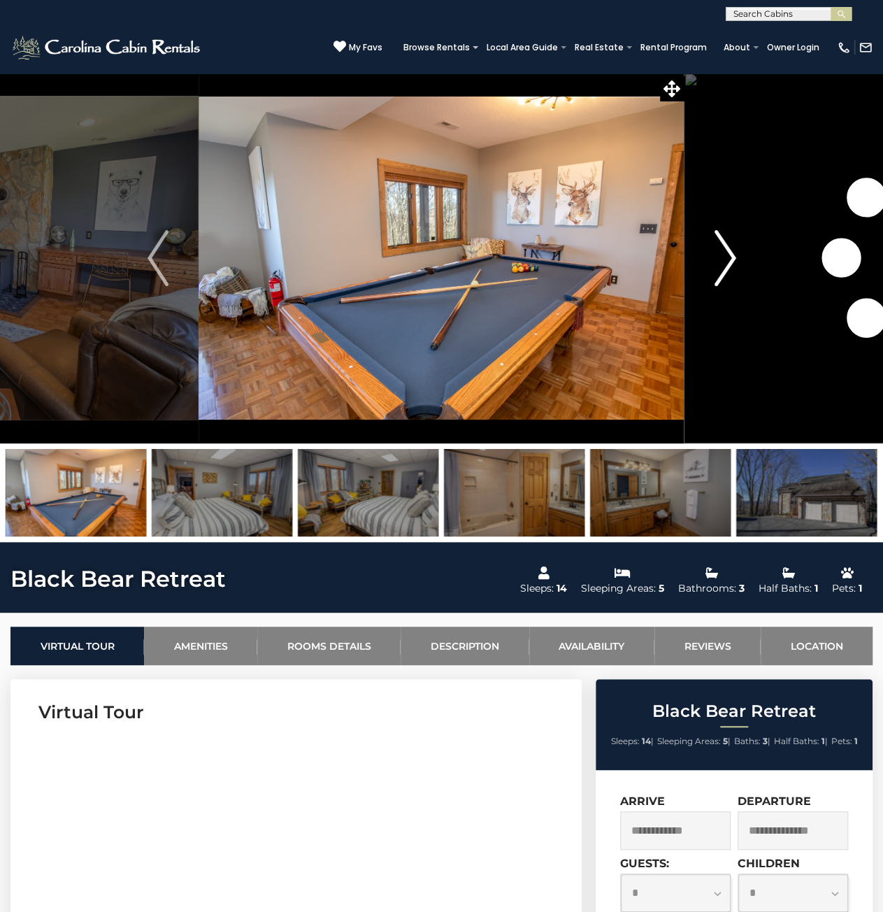
click at [734, 259] on img "Next" at bounding box center [725, 258] width 21 height 56
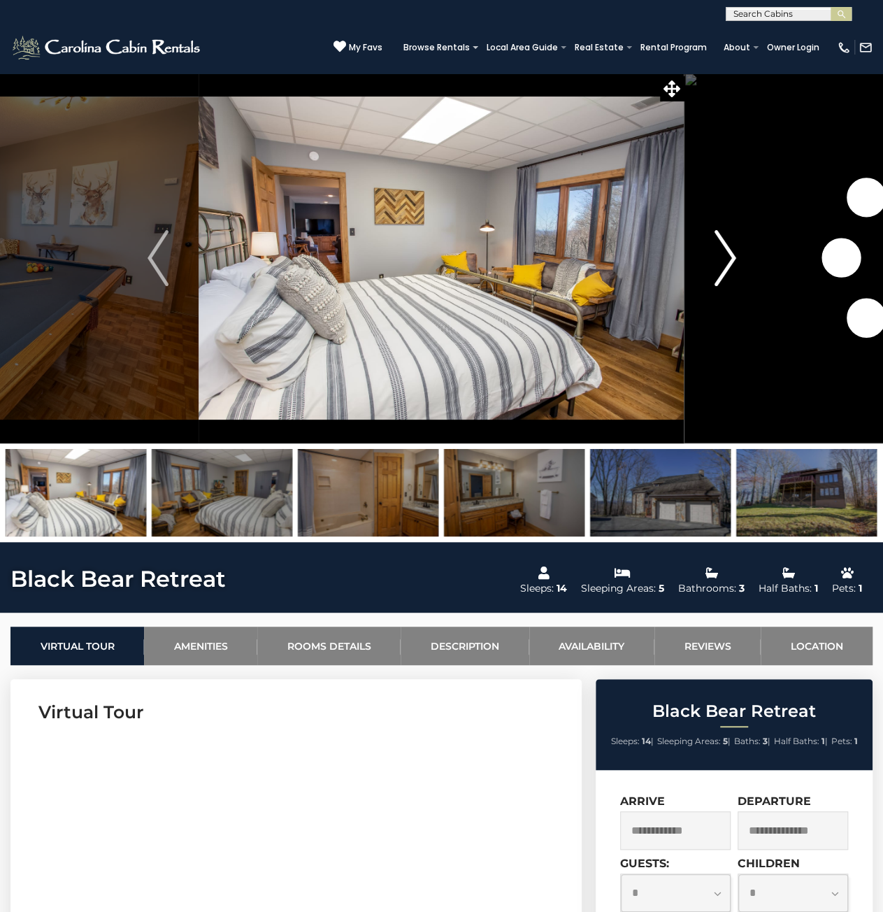
click at [734, 259] on img "Next" at bounding box center [725, 258] width 21 height 56
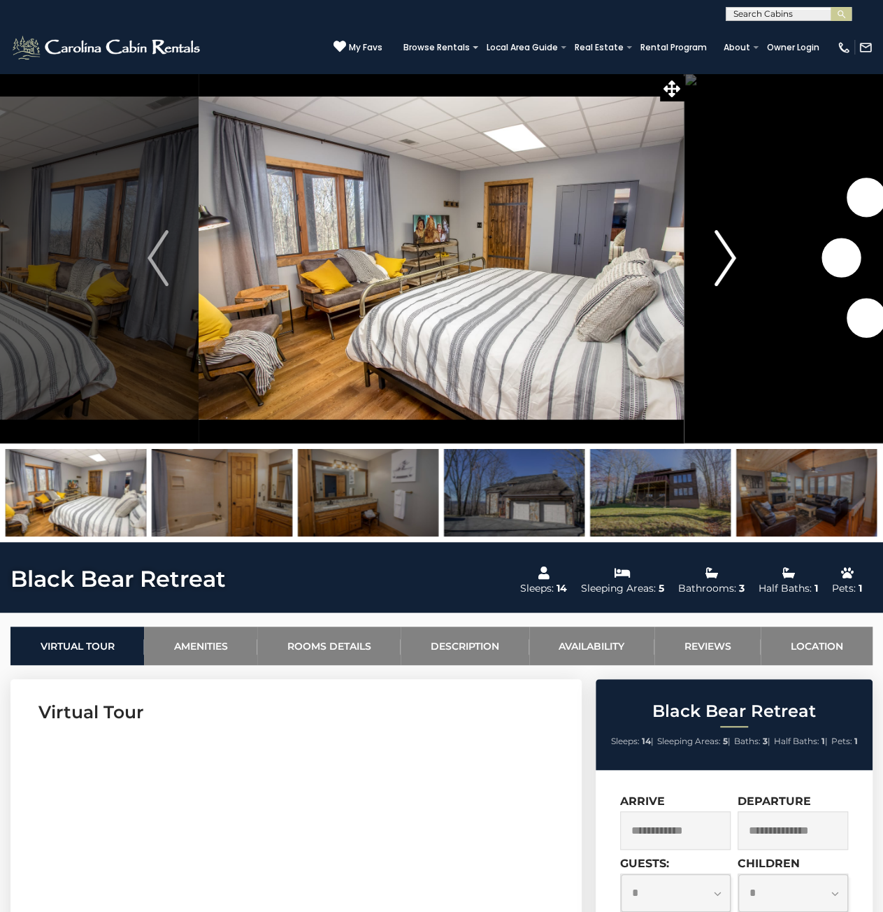
click at [734, 259] on img "Next" at bounding box center [725, 258] width 21 height 56
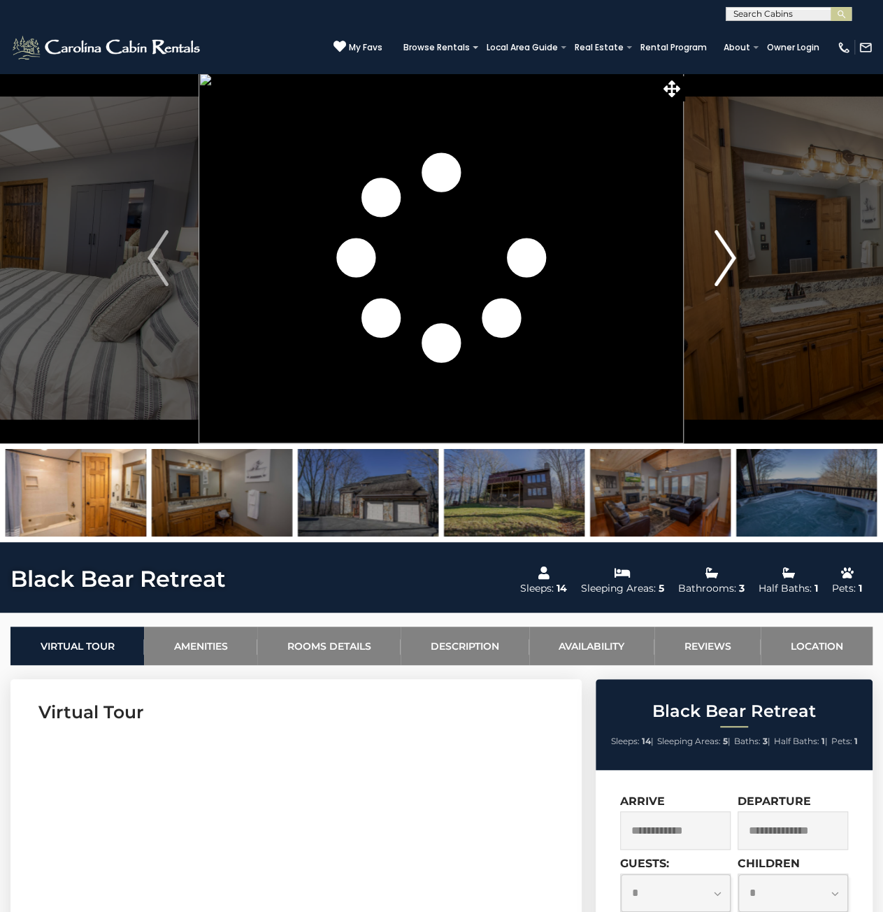
click at [734, 259] on img "Next" at bounding box center [725, 258] width 21 height 56
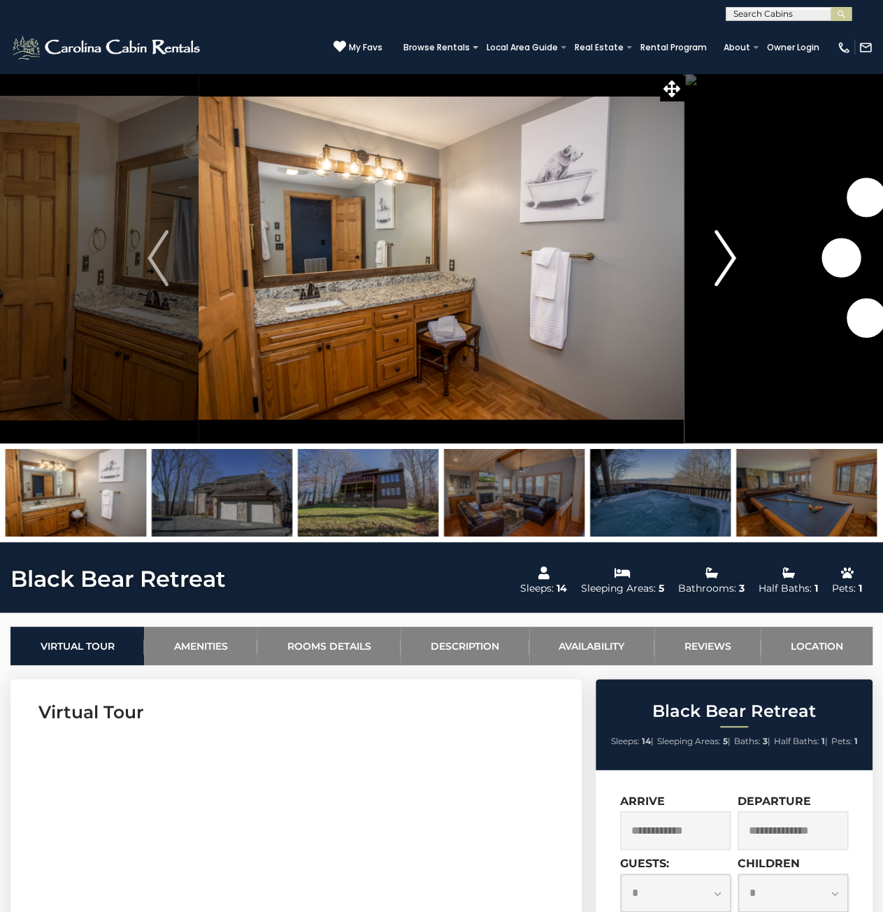
click at [734, 259] on img "Next" at bounding box center [725, 258] width 21 height 56
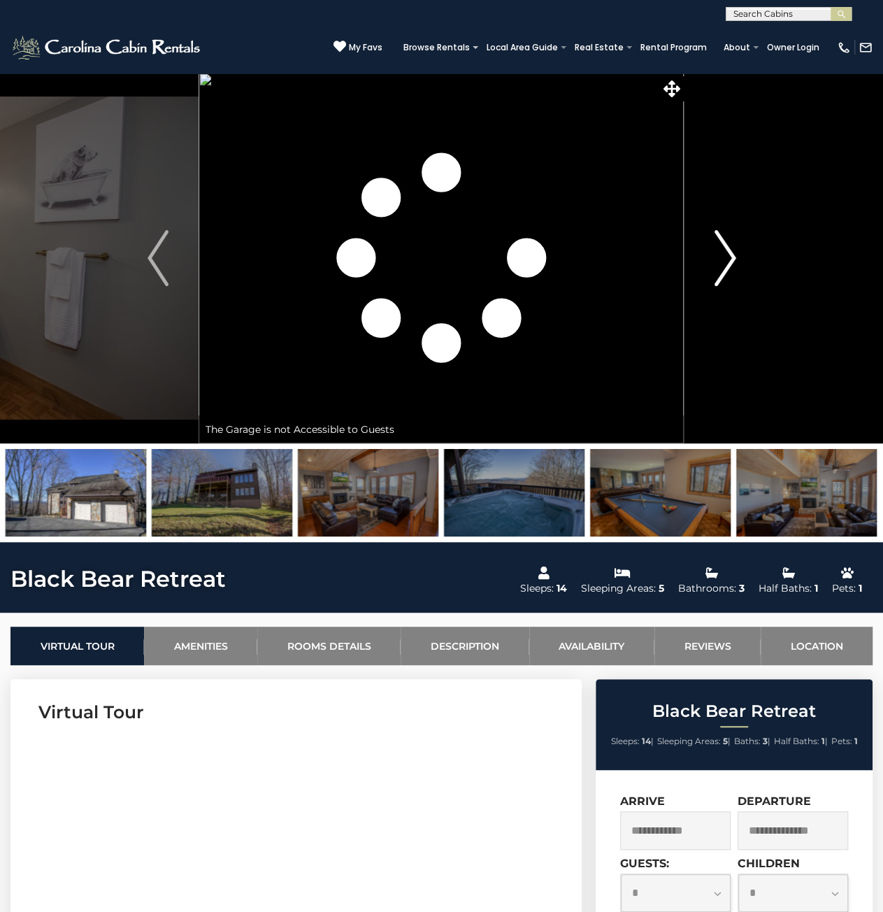
click at [734, 259] on img "Next" at bounding box center [725, 258] width 21 height 56
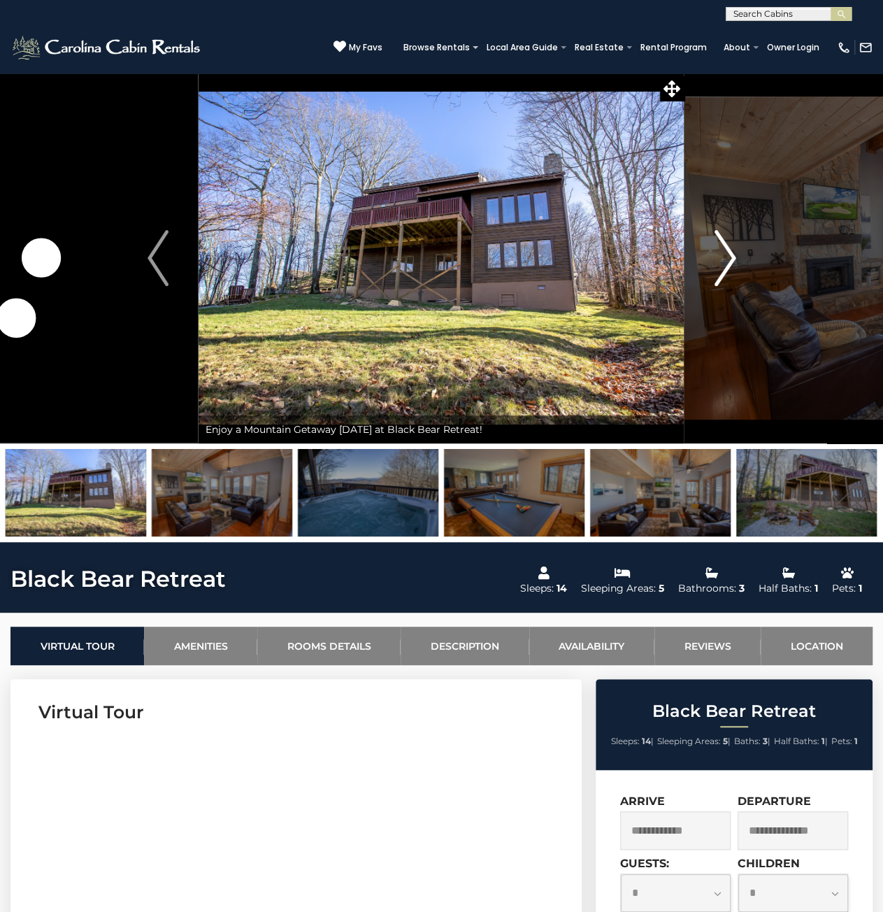
click at [734, 259] on img "Next" at bounding box center [725, 258] width 21 height 56
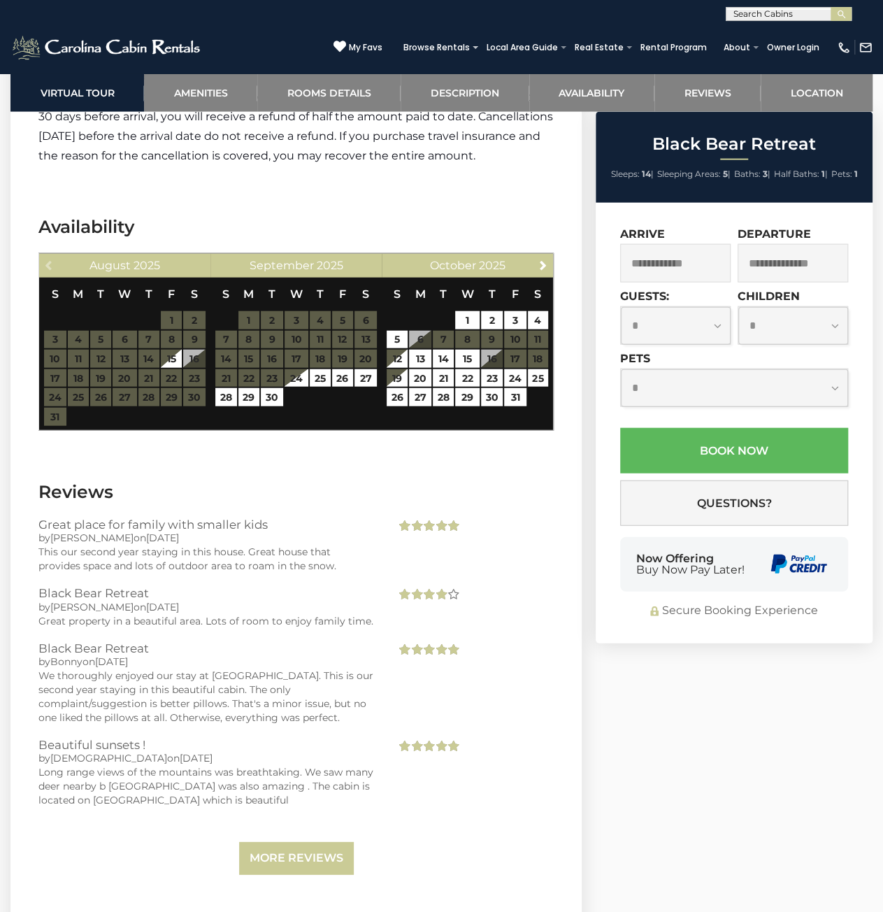
scroll to position [4266, 0]
